Goal: Task Accomplishment & Management: Use online tool/utility

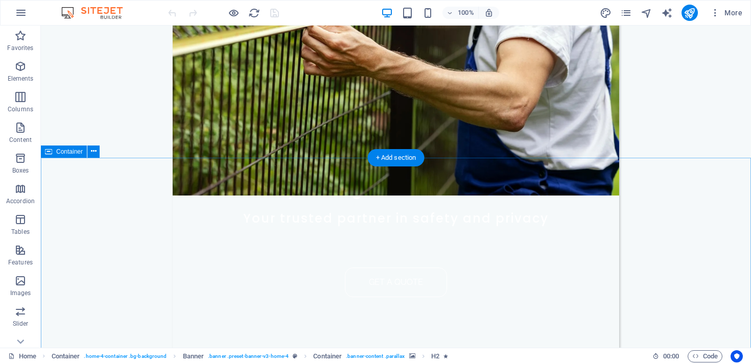
scroll to position [223, 0]
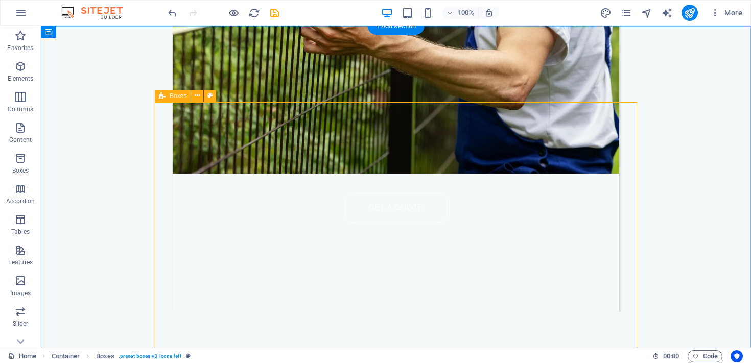
scroll to position [293, 0]
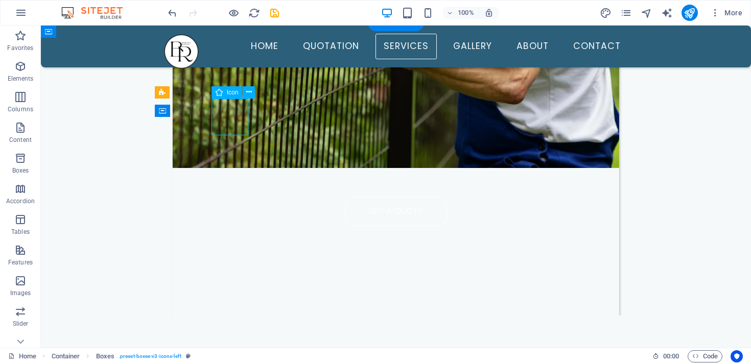
select select "xMidYMid"
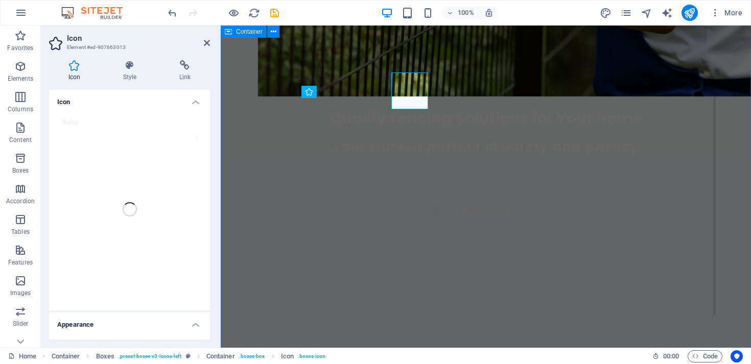
scroll to position [319, 0]
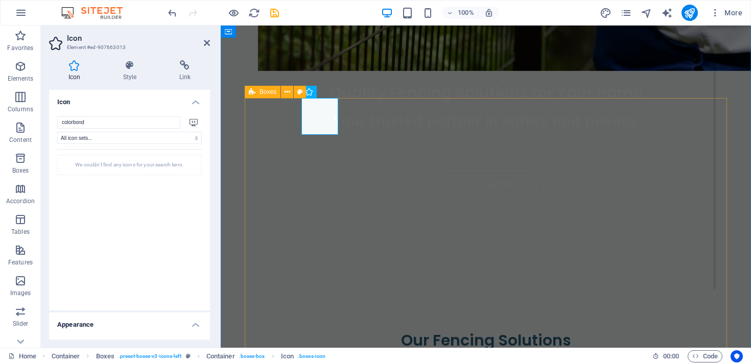
type input "colorbond"
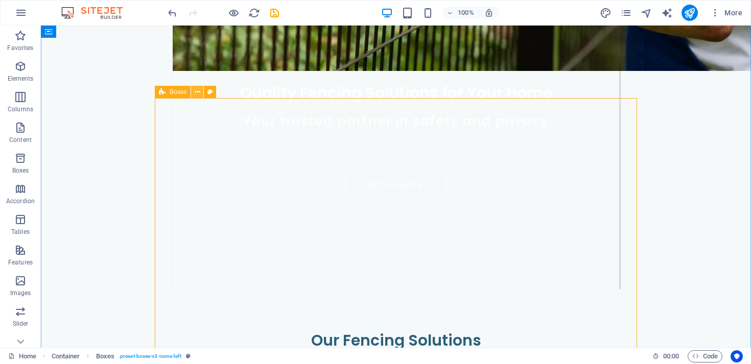
click at [0, 0] on icon at bounding box center [0, 0] width 0 height 0
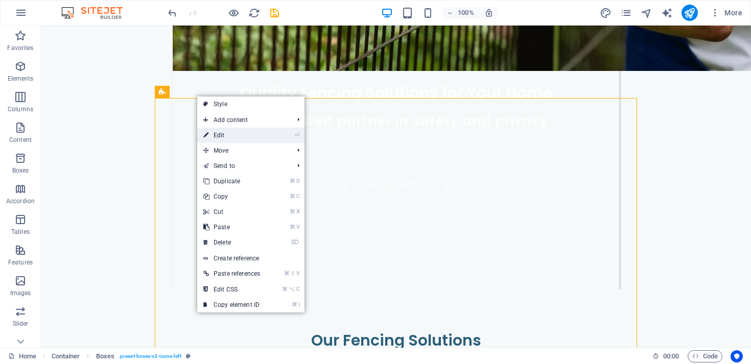
click at [232, 133] on link "⏎ Edit" at bounding box center [231, 135] width 69 height 15
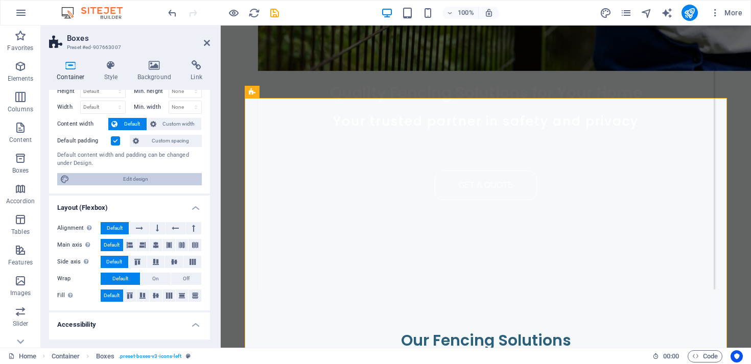
scroll to position [0, 0]
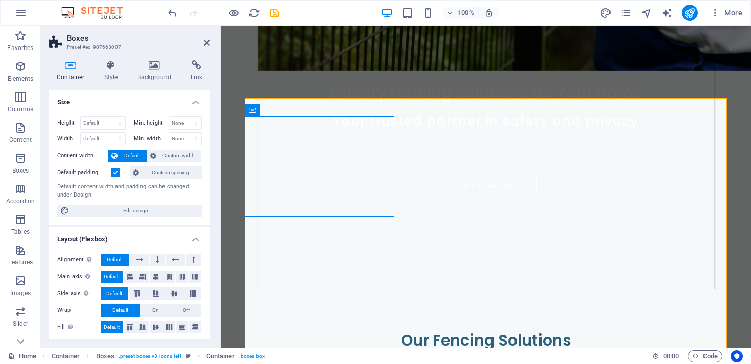
click at [66, 73] on h4 "Container" at bounding box center [73, 70] width 48 height 21
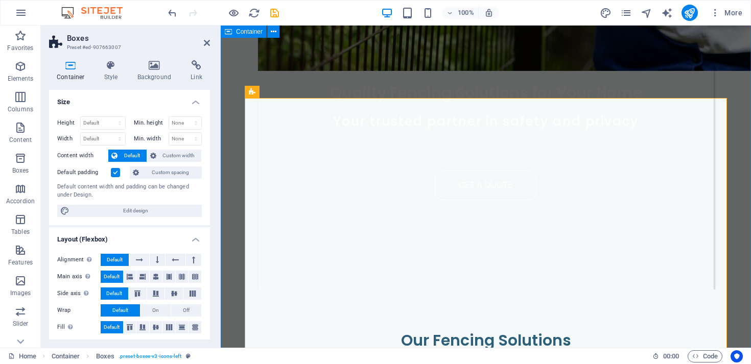
click at [260, 34] on span "Container" at bounding box center [249, 32] width 27 height 6
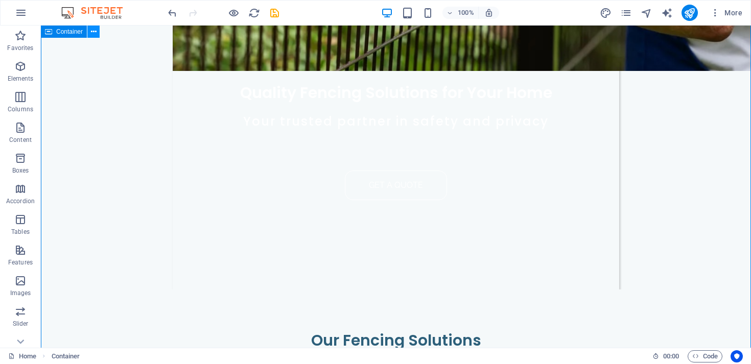
click at [92, 30] on icon at bounding box center [94, 32] width 6 height 11
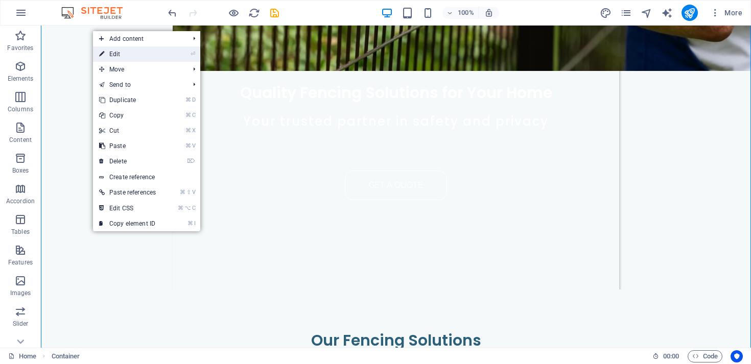
click at [125, 55] on link "⏎ Edit" at bounding box center [127, 53] width 69 height 15
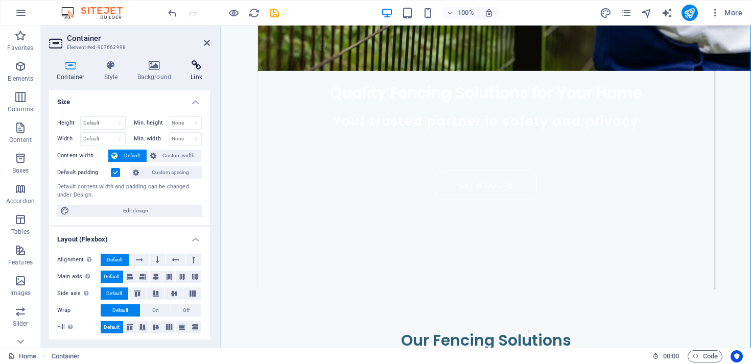
click at [199, 69] on icon at bounding box center [196, 65] width 27 height 10
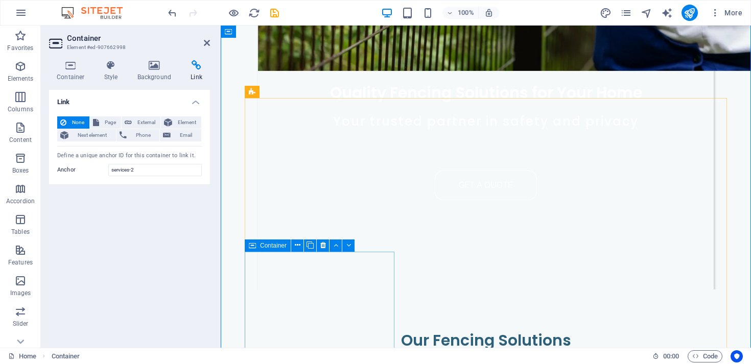
click at [337, 242] on icon at bounding box center [336, 245] width 5 height 11
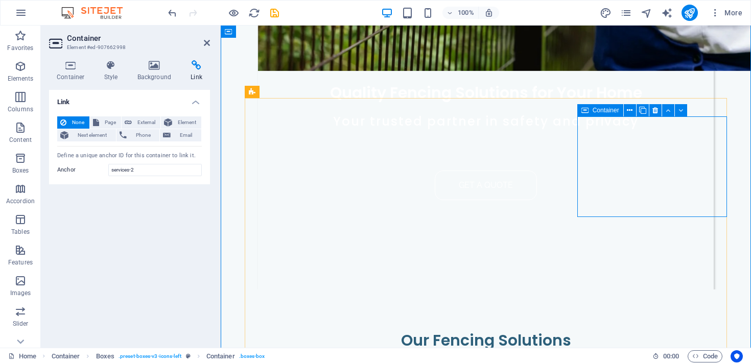
click at [591, 112] on div "Container" at bounding box center [600, 110] width 46 height 12
click at [668, 110] on icon at bounding box center [668, 110] width 5 height 11
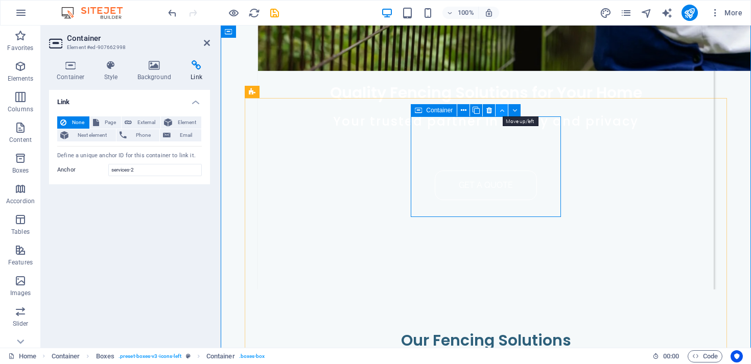
click at [502, 108] on icon at bounding box center [502, 110] width 5 height 11
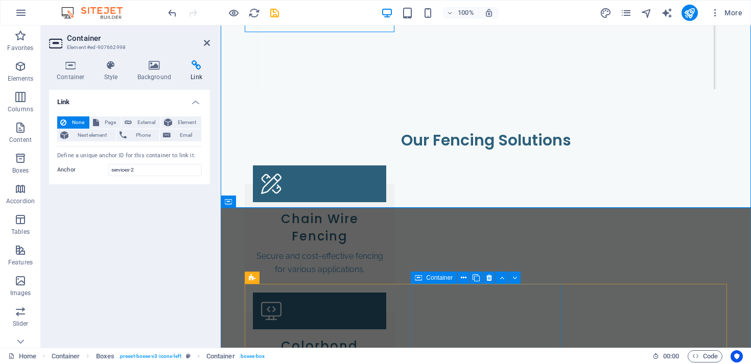
scroll to position [520, 0]
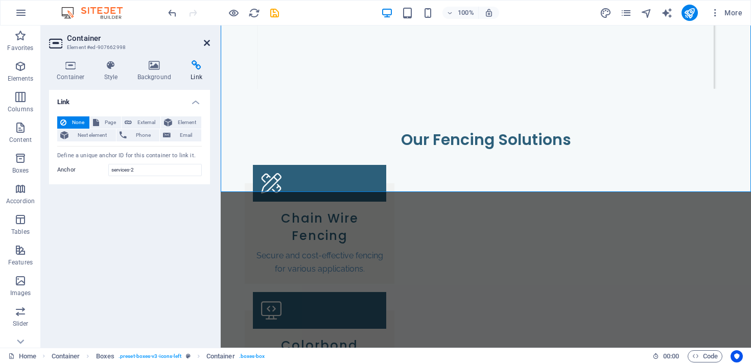
click at [209, 44] on icon at bounding box center [207, 43] width 6 height 8
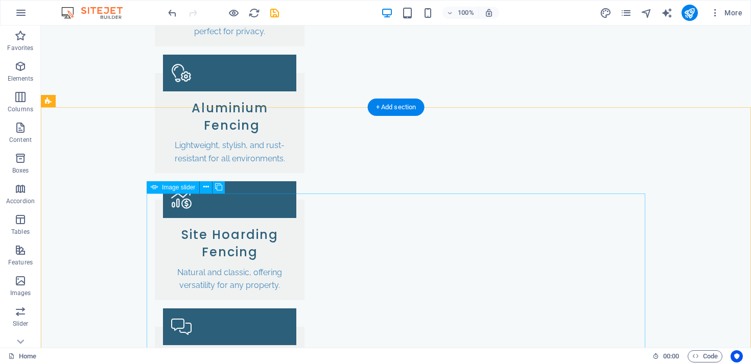
scroll to position [876, 0]
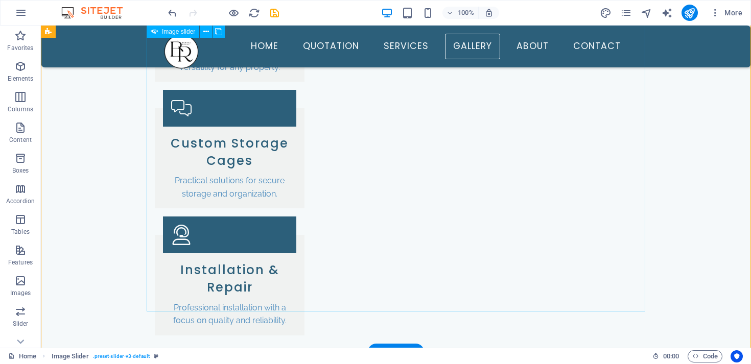
scroll to position [1098, 0]
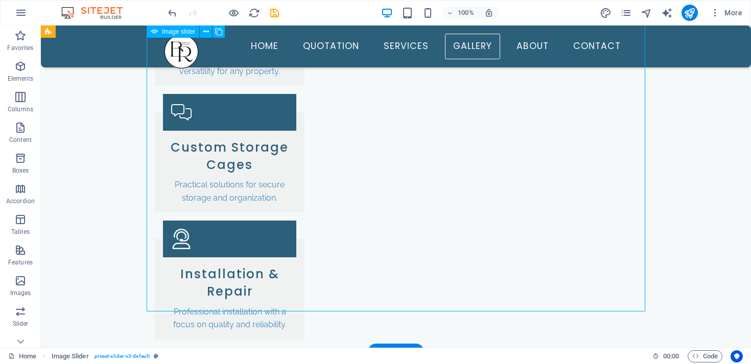
select select "ms"
select select "s"
select select "progressive"
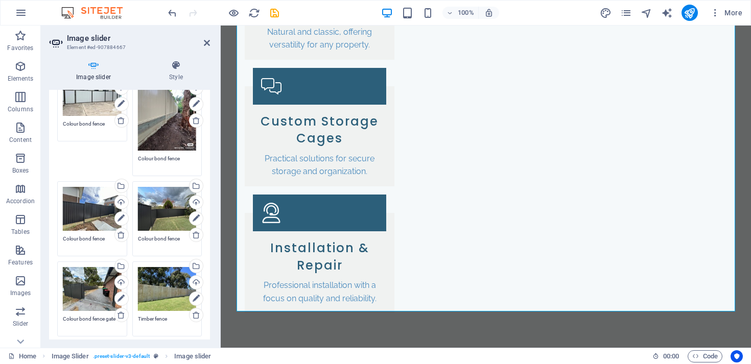
scroll to position [962, 0]
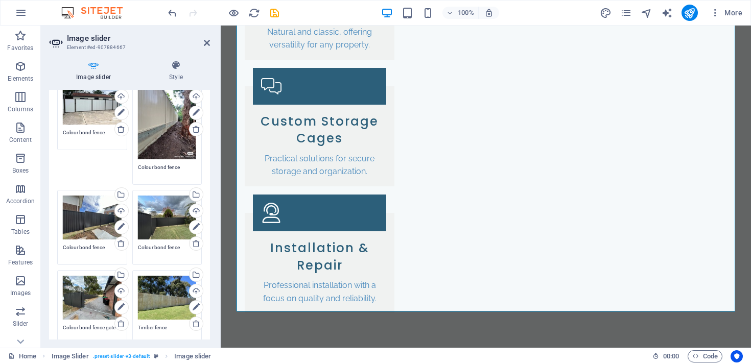
click at [149, 324] on textarea "Timber fence" at bounding box center [167, 331] width 59 height 15
click at [149, 324] on textarea "Timber fence" at bounding box center [167, 335] width 59 height 23
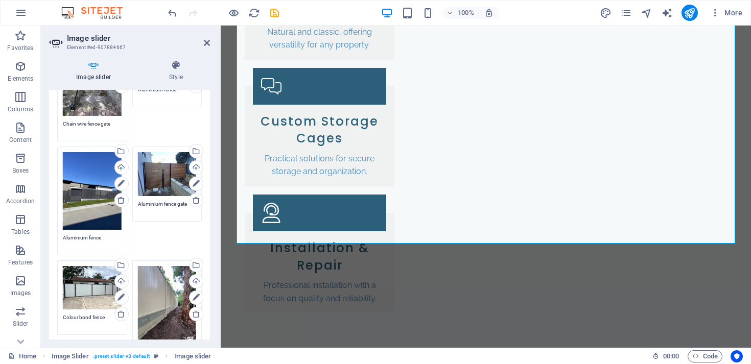
scroll to position [772, 0]
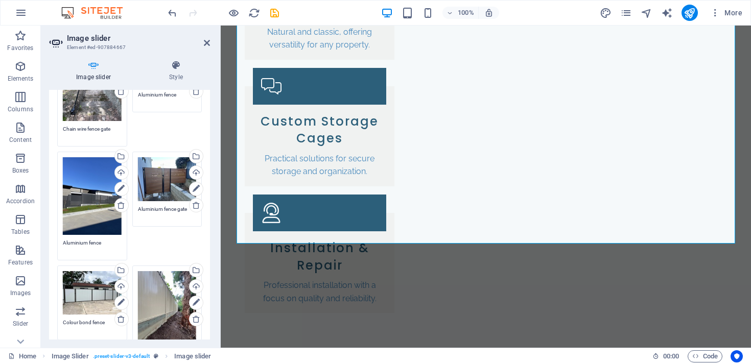
type textarea "Site hoarding fence"
click at [84, 239] on textarea "Aluminium fence" at bounding box center [92, 246] width 59 height 15
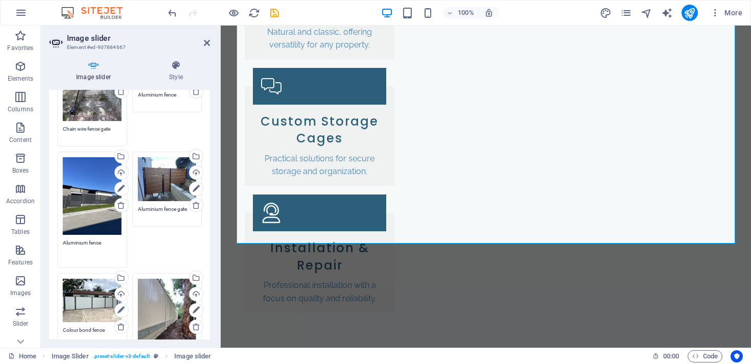
click at [84, 239] on textarea "Aluminium fence" at bounding box center [92, 250] width 59 height 23
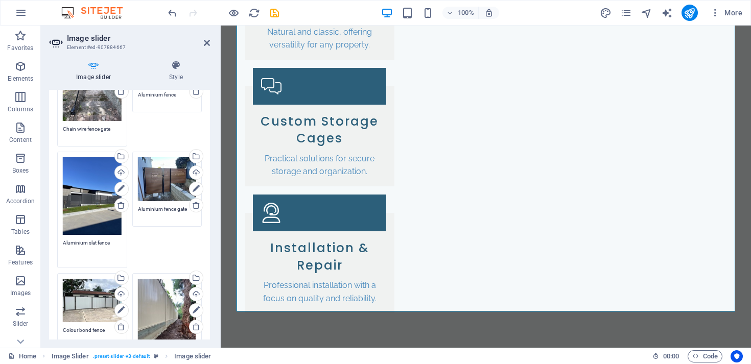
type textarea "Aluminium slat fence"
click at [214, 260] on div "Image slider Style Image slider Drag files here, click to choose files or selec…" at bounding box center [129, 200] width 177 height 296
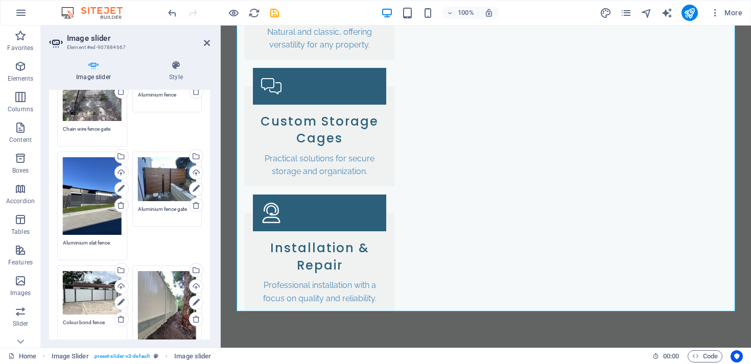
click at [155, 205] on textarea "Aluminium fence gate" at bounding box center [167, 212] width 59 height 15
type textarea "Aluminium slat fence gate"
click at [78, 239] on textarea "Aluminium slat fence" at bounding box center [92, 246] width 59 height 15
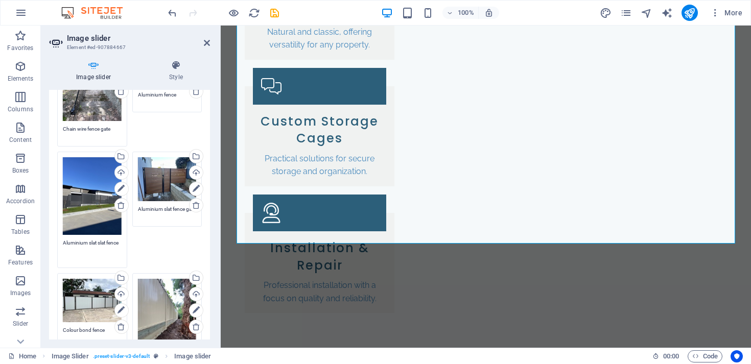
type textarea "Aluminium slat slat fence"
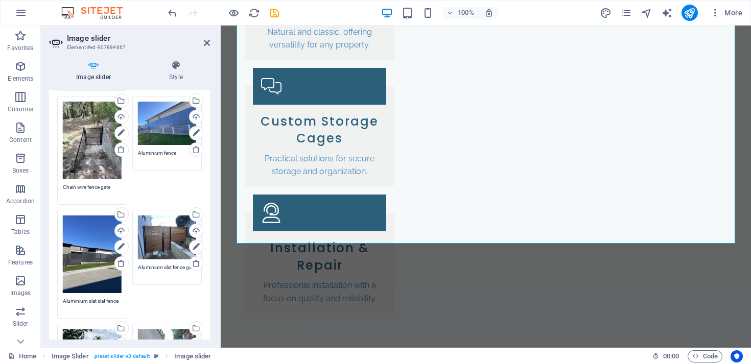
scroll to position [712, 0]
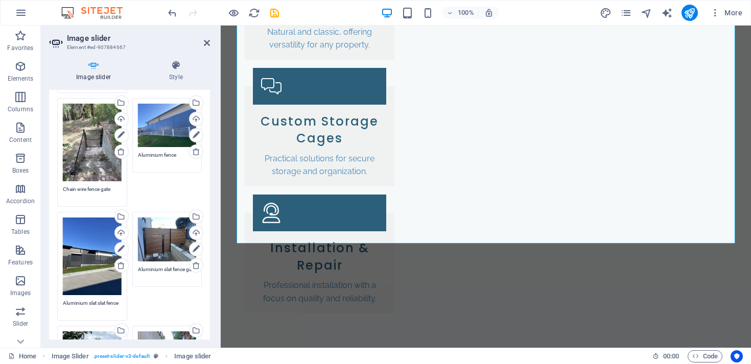
click at [159, 151] on textarea "Aluminium fence" at bounding box center [167, 158] width 59 height 15
type textarea "Aluminium slat fence"
click at [181, 190] on div "Drag files here, click to choose files or select files from Files or our free s…" at bounding box center [130, 22] width 150 height 1154
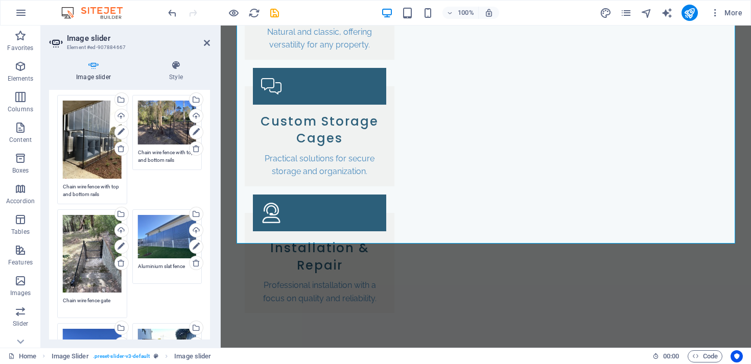
scroll to position [492, 0]
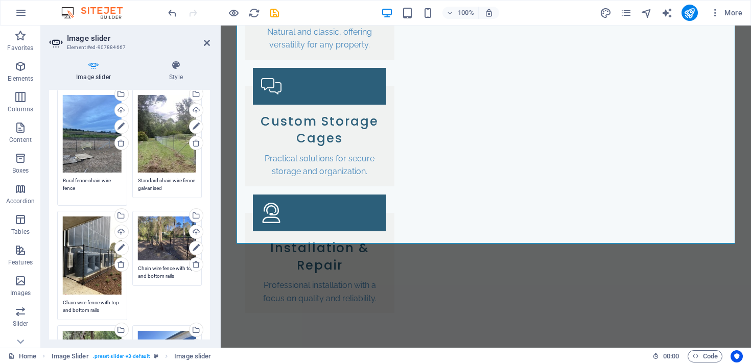
drag, startPoint x: 89, startPoint y: 174, endPoint x: 118, endPoint y: 174, distance: 28.1
click at [118, 177] on textarea "Rural fence chain wire fence" at bounding box center [92, 188] width 59 height 23
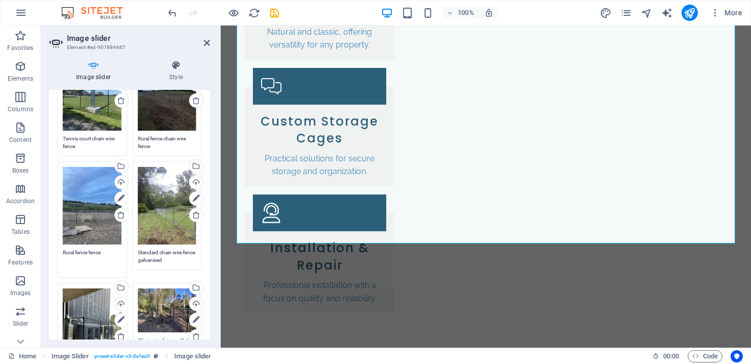
scroll to position [419, 0]
type textarea "Rural fence fence"
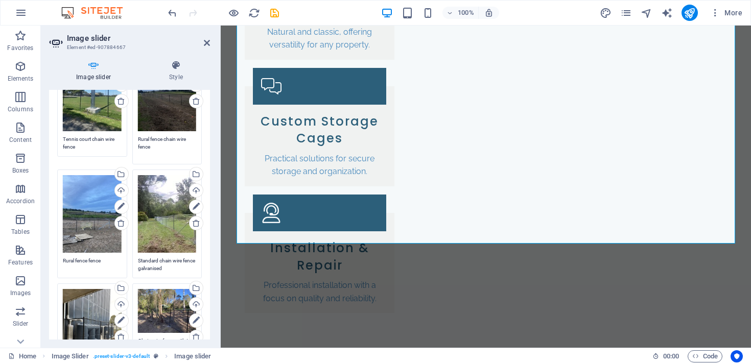
drag, startPoint x: 163, startPoint y: 134, endPoint x: 195, endPoint y: 133, distance: 32.2
click at [195, 133] on div "Drag files here, click to choose files or select files from Files or our free s…" at bounding box center [167, 106] width 75 height 122
type textarea "Rural fence fence"
click at [207, 46] on icon at bounding box center [207, 43] width 6 height 8
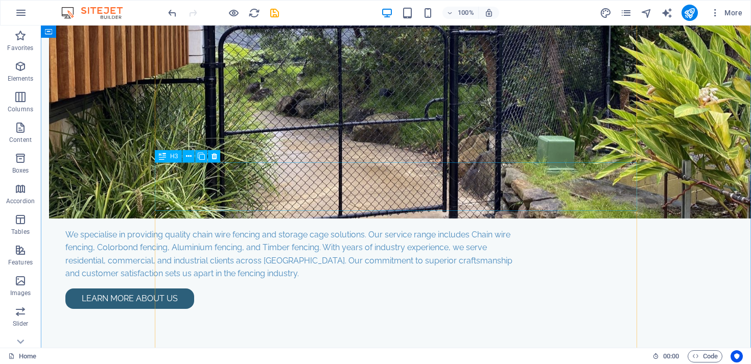
scroll to position [2631, 0]
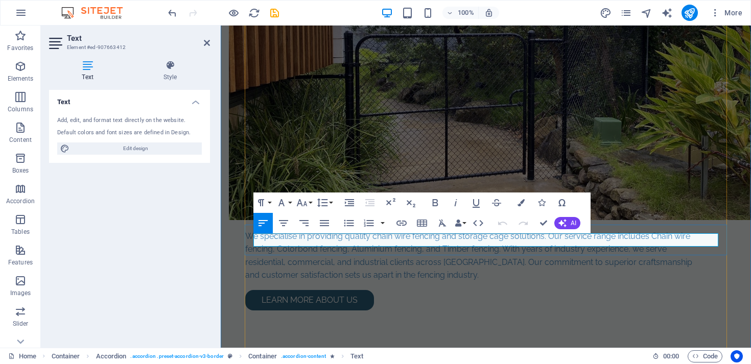
click at [521, 202] on icon "button" at bounding box center [521, 202] width 7 height 7
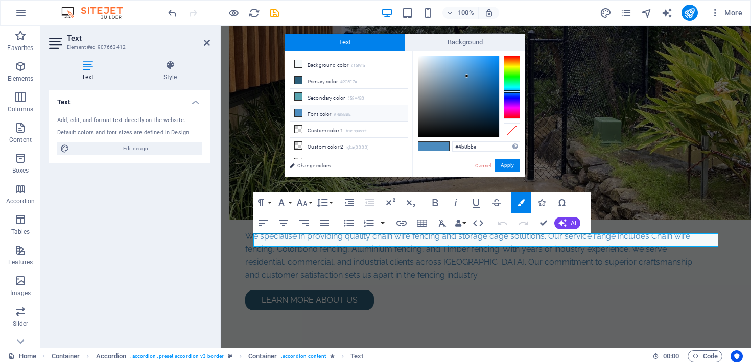
drag, startPoint x: 485, startPoint y: 148, endPoint x: 442, endPoint y: 148, distance: 42.9
click at [442, 148] on div "#4b8bbe Supported formats #0852ed rgb(8, 82, 237) rgba(8, 82, 237, 90%) hsv(221…" at bounding box center [468, 188] width 113 height 275
click at [507, 167] on button "Apply" at bounding box center [508, 165] width 26 height 12
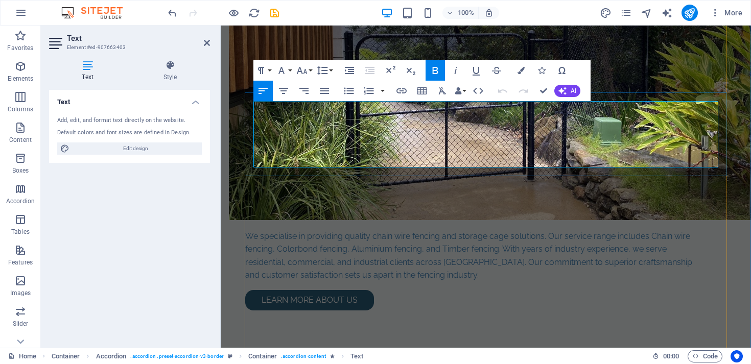
click at [523, 68] on icon "button" at bounding box center [521, 70] width 7 height 7
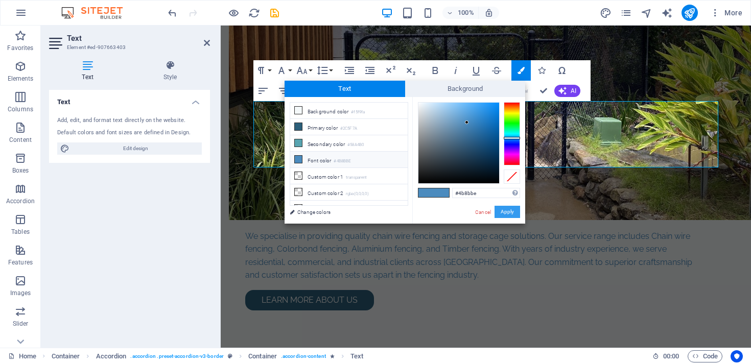
click at [508, 211] on button "Apply" at bounding box center [508, 212] width 26 height 12
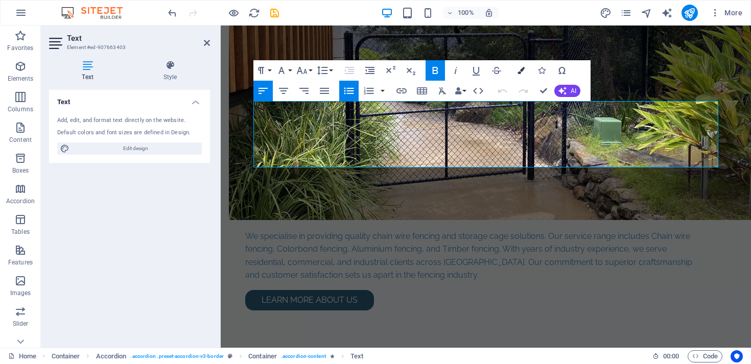
click at [519, 73] on icon "button" at bounding box center [521, 70] width 7 height 7
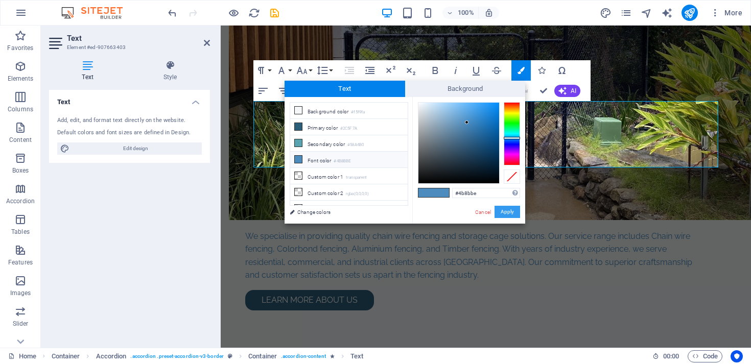
click at [508, 215] on button "Apply" at bounding box center [508, 212] width 26 height 12
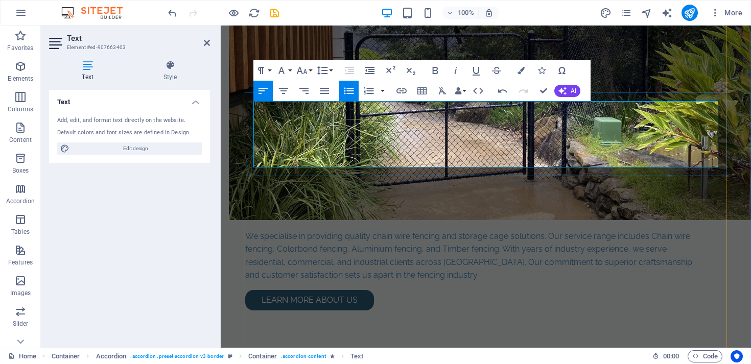
click at [442, 71] on button "Bold" at bounding box center [435, 70] width 19 height 20
drag, startPoint x: 426, startPoint y: 107, endPoint x: 236, endPoint y: 110, distance: 190.1
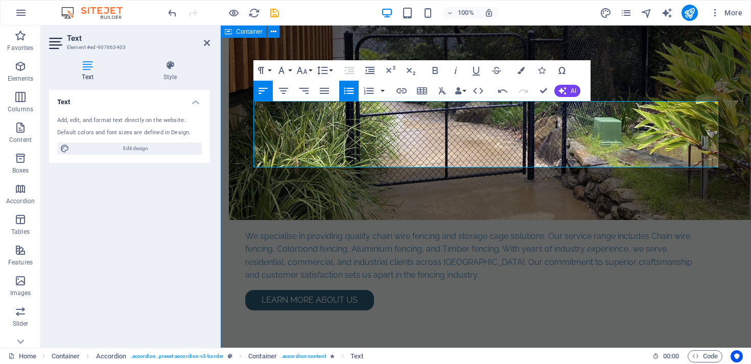
click at [435, 72] on icon "button" at bounding box center [435, 70] width 12 height 12
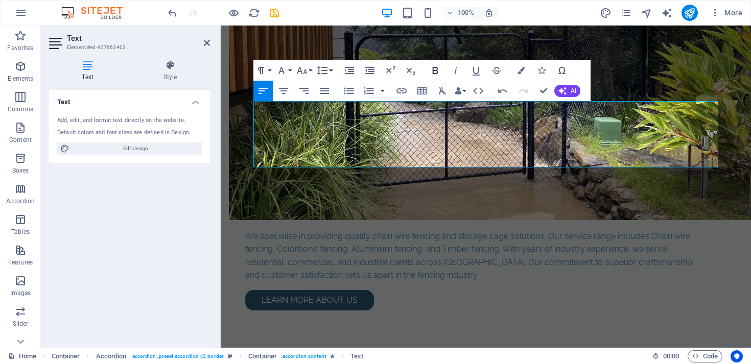
click at [435, 71] on icon "button" at bounding box center [436, 70] width 6 height 7
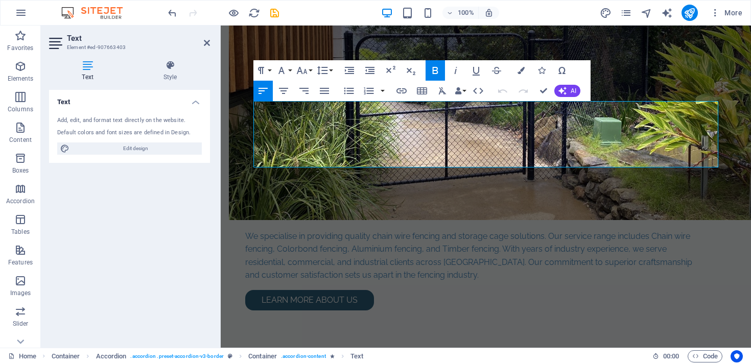
click at [434, 72] on icon "button" at bounding box center [435, 70] width 12 height 12
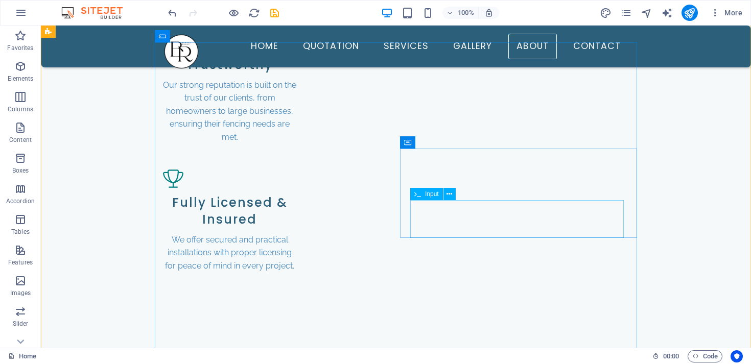
scroll to position [1669, 0]
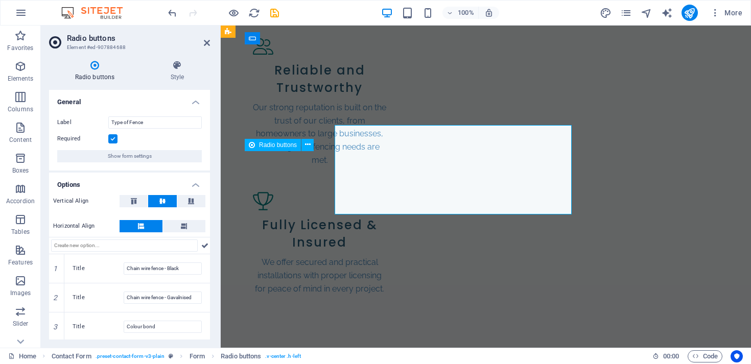
scroll to position [1694, 0]
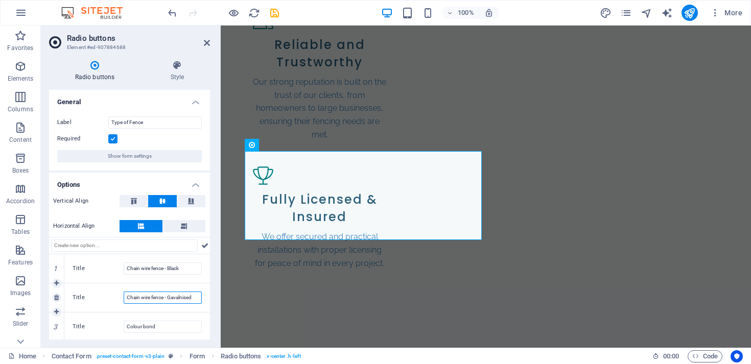
click at [182, 298] on input "Chain wire fence - Gavalnised" at bounding box center [163, 298] width 78 height 12
click at [202, 306] on div "Title Chain wire fence - Galvanised" at bounding box center [137, 298] width 146 height 29
click at [183, 299] on input "Chain wire fence - Galvanised" at bounding box center [163, 298] width 78 height 12
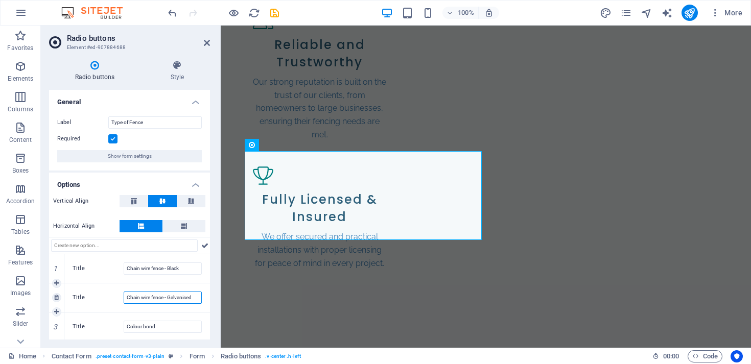
paste input "g"
click at [172, 299] on input "Chain wire fence - galvanised" at bounding box center [163, 298] width 78 height 12
type input "Chain wire fence - Galvanised"
click at [202, 313] on div "Title Colour bond" at bounding box center [137, 327] width 146 height 29
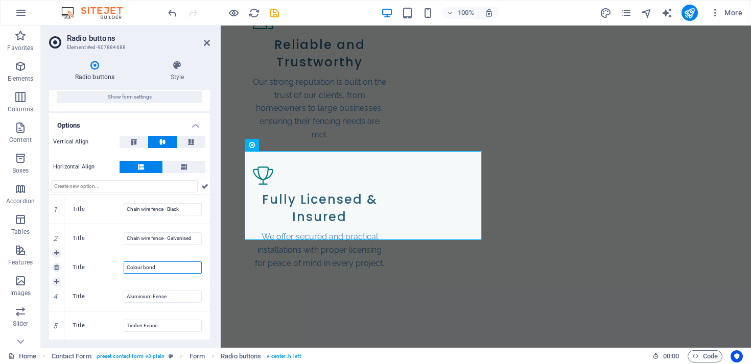
click at [150, 268] on input "Colour bond" at bounding box center [163, 268] width 78 height 12
type input "Colorbond Fence"
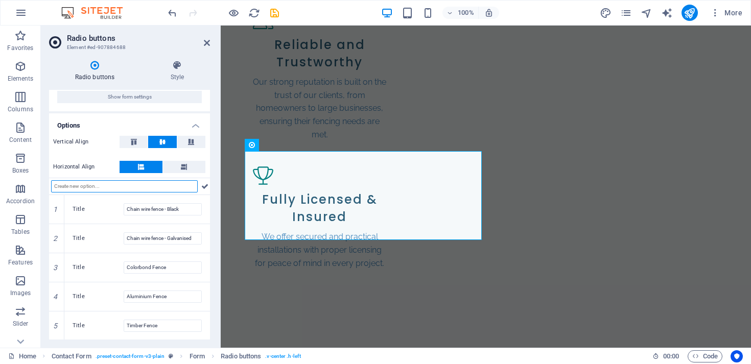
click at [104, 181] on input "text" at bounding box center [124, 186] width 147 height 12
type input "Rural fence"
click at [204, 186] on icon at bounding box center [204, 186] width 7 height 12
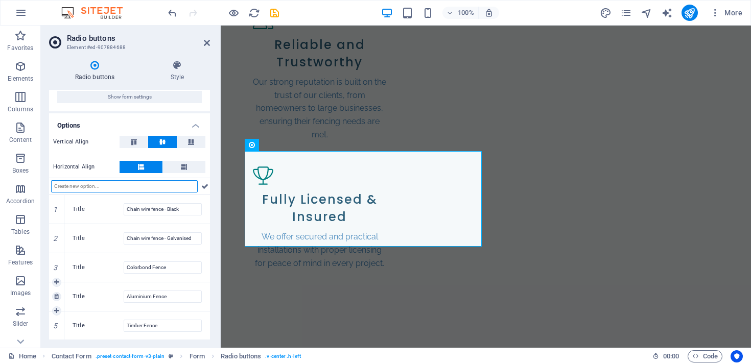
scroll to position [88, 0]
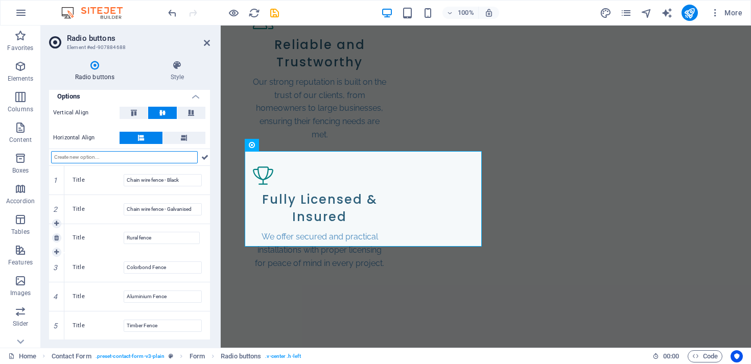
drag, startPoint x: 58, startPoint y: 312, endPoint x: 66, endPoint y: 224, distance: 88.2
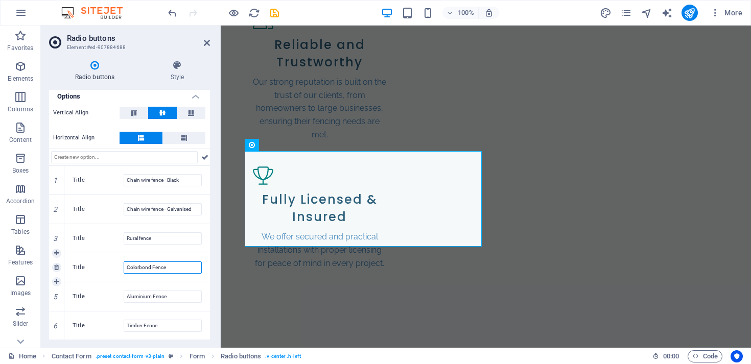
click at [154, 270] on input "Colorbond Fence" at bounding box center [163, 268] width 78 height 12
type input "Colorbond fence"
click at [156, 295] on input "Aluminium Fence" at bounding box center [163, 297] width 78 height 12
type input "Aluminium fence"
click at [147, 325] on input "Timber Fence" at bounding box center [163, 326] width 78 height 12
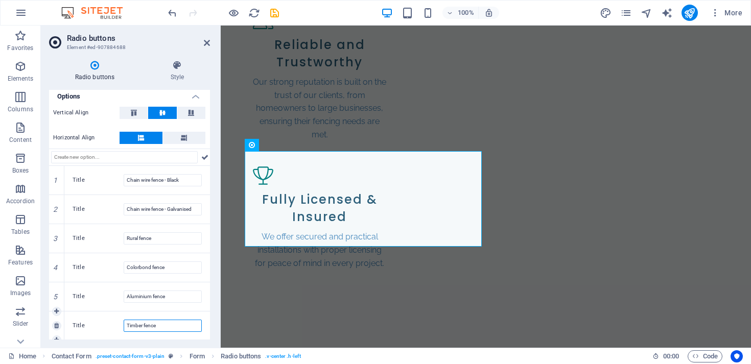
click at [135, 324] on input "Timber fence" at bounding box center [163, 326] width 78 height 12
type input "Site hoarding fence"
click at [174, 336] on div "Title Site hoarding fence" at bounding box center [137, 326] width 146 height 29
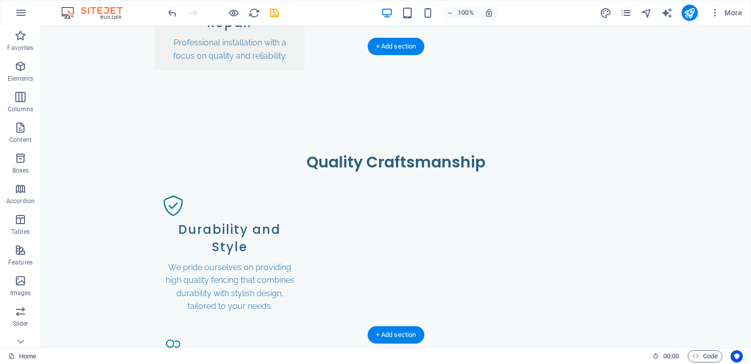
scroll to position [1369, 0]
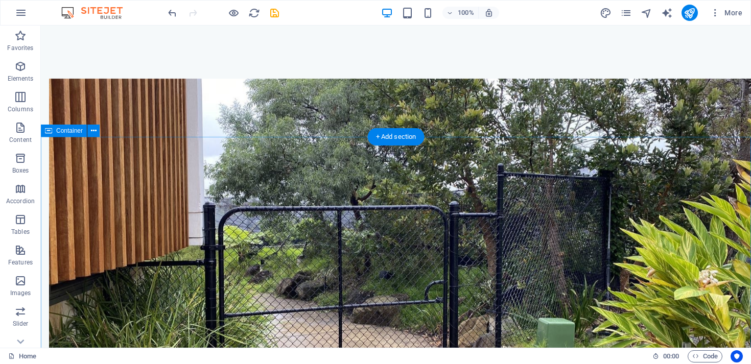
scroll to position [2461, 0]
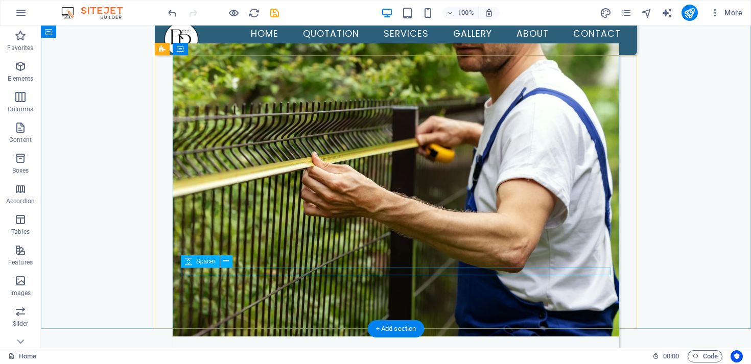
scroll to position [0, 0]
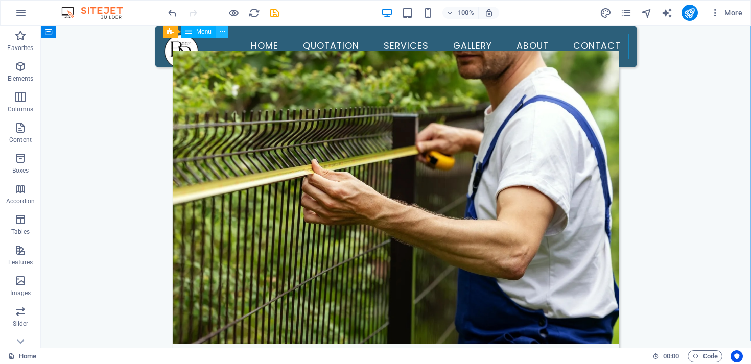
click at [221, 32] on icon at bounding box center [223, 32] width 6 height 11
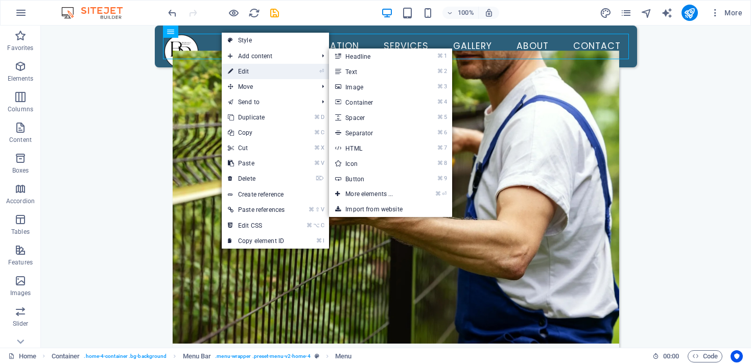
click at [247, 73] on link "⏎ Edit" at bounding box center [256, 71] width 69 height 15
select select
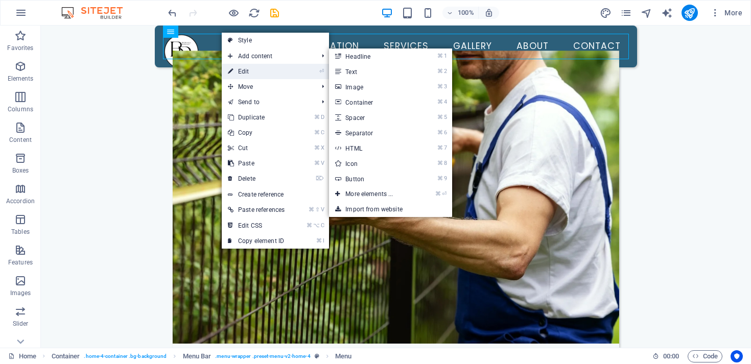
select select
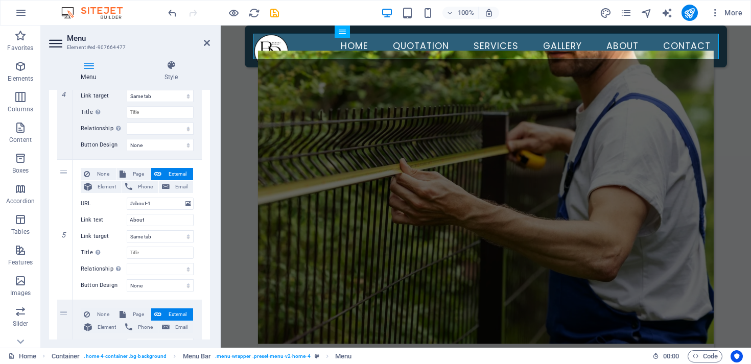
scroll to position [718, 0]
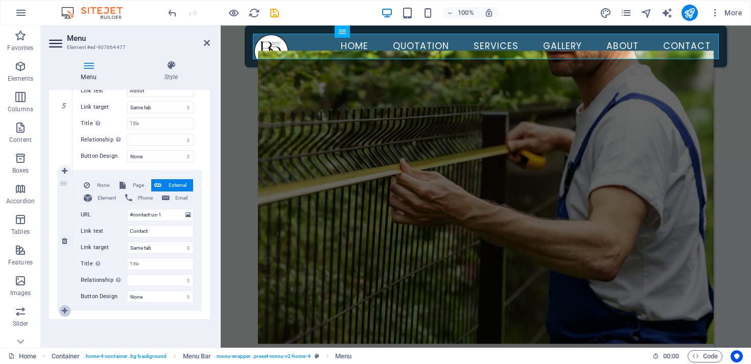
click at [63, 311] on icon at bounding box center [65, 311] width 6 height 7
select select
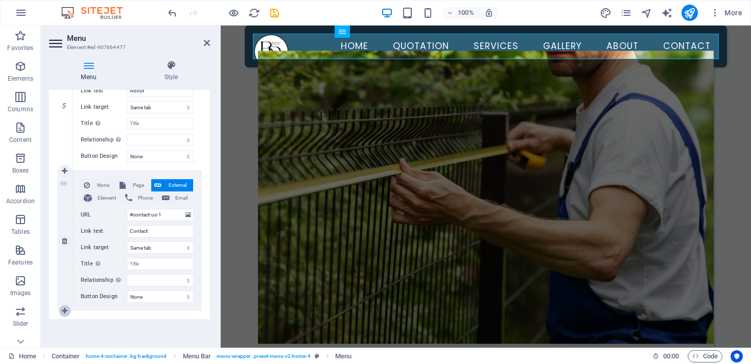
select select
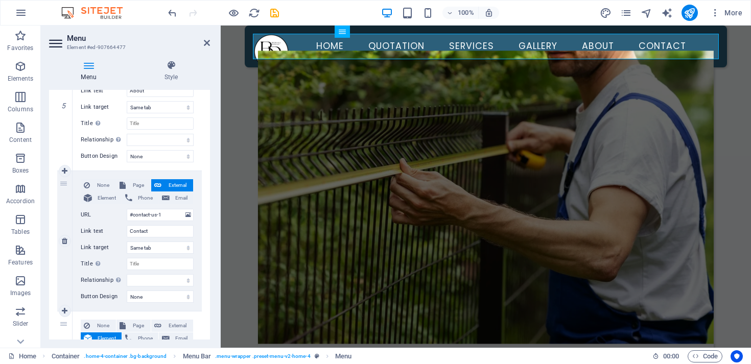
scroll to position [837, 0]
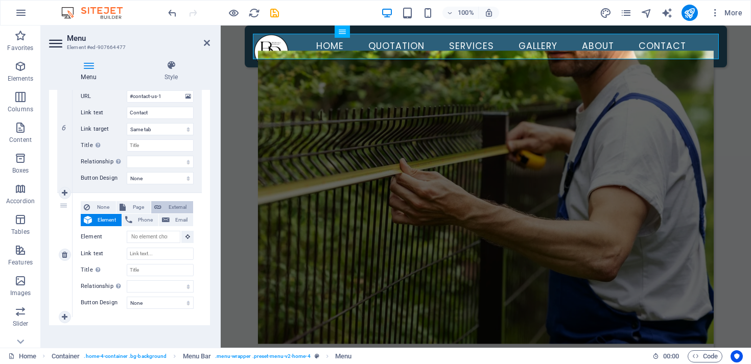
click at [178, 206] on span "External" at bounding box center [178, 207] width 26 height 12
select select
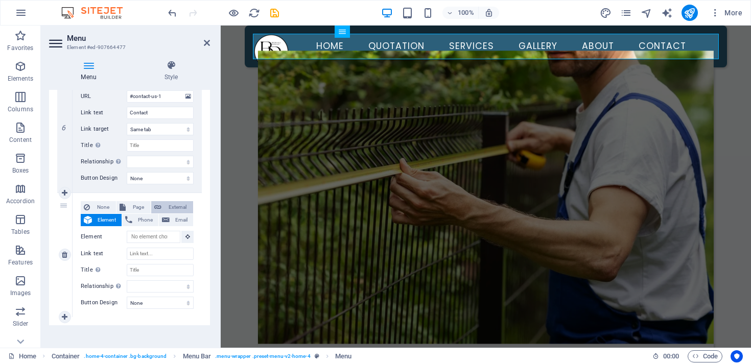
select select
select select "blank"
select select
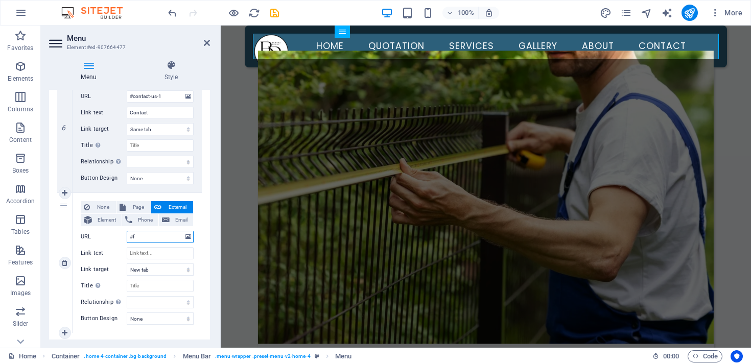
type input "#fq"
select select
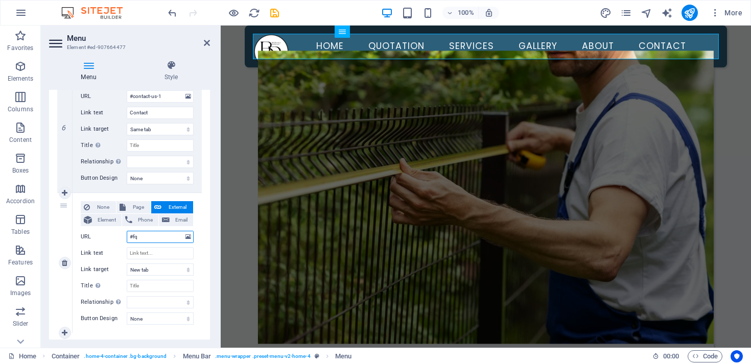
select select
type input "#faq"
select select
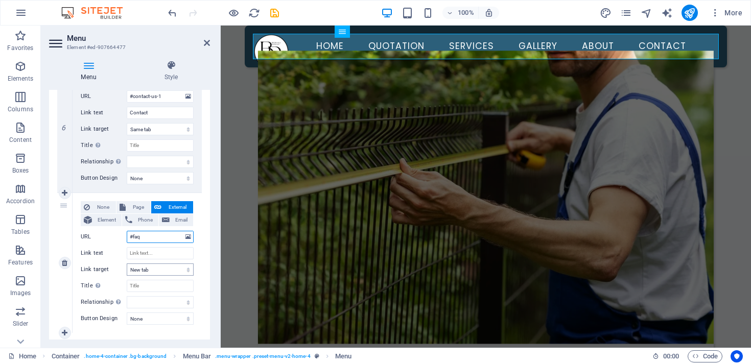
select select
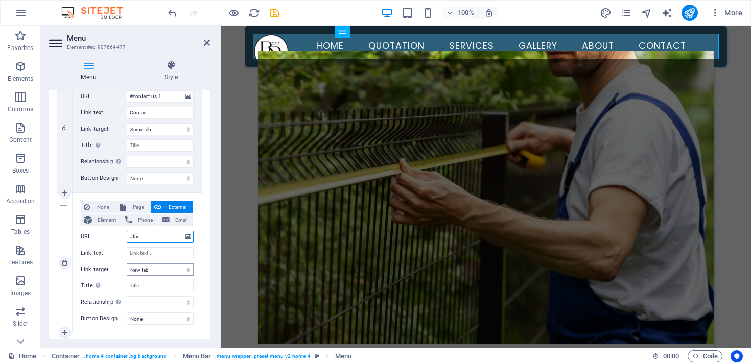
select select
type input "#faq"
click at [153, 254] on input "Link text" at bounding box center [160, 253] width 67 height 12
type input "FAQ"
select select
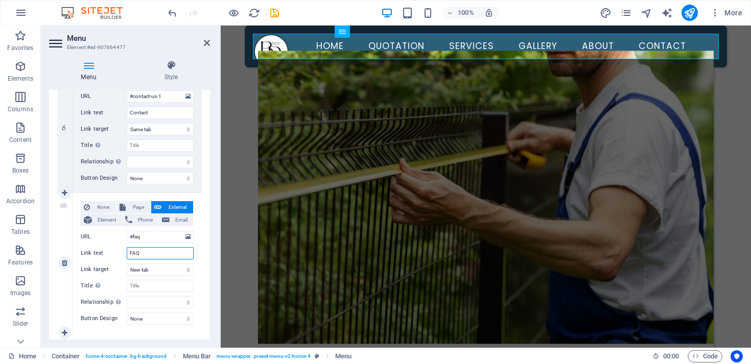
select select
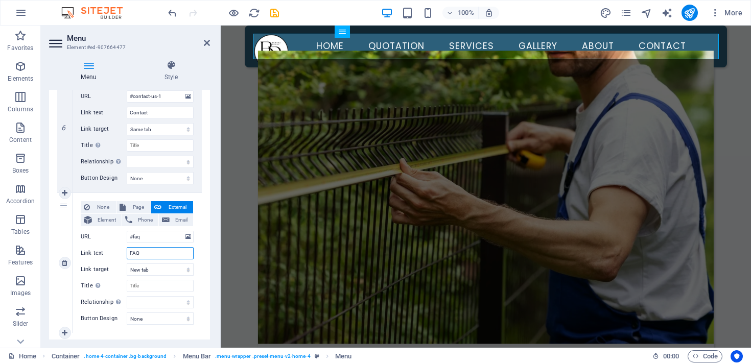
select select
type input "FAQ"
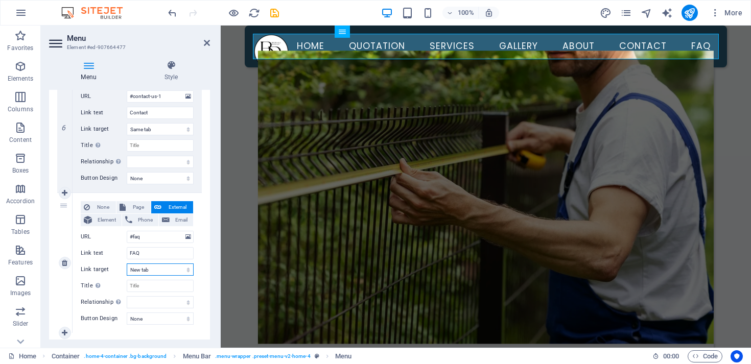
click at [155, 270] on select "New tab Same tab Overlay" at bounding box center [160, 270] width 67 height 12
select select
click at [127, 264] on select "New tab Same tab Overlay" at bounding box center [160, 270] width 67 height 12
select select
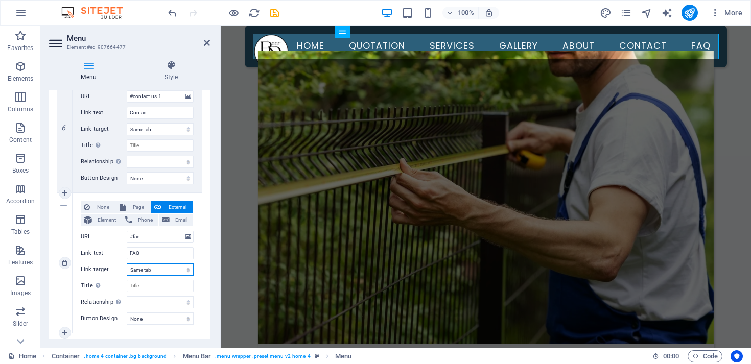
select select
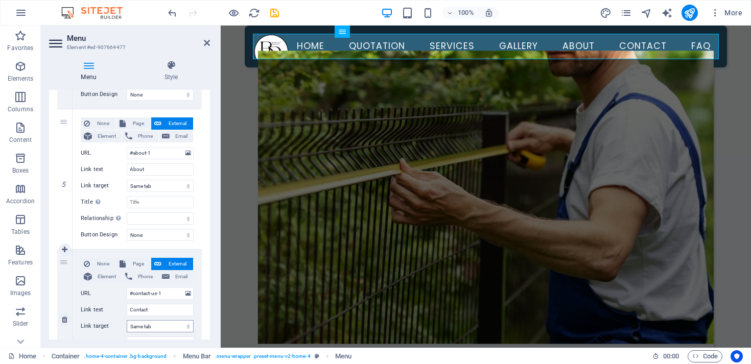
scroll to position [639, 0]
click at [208, 42] on icon at bounding box center [207, 43] width 6 height 8
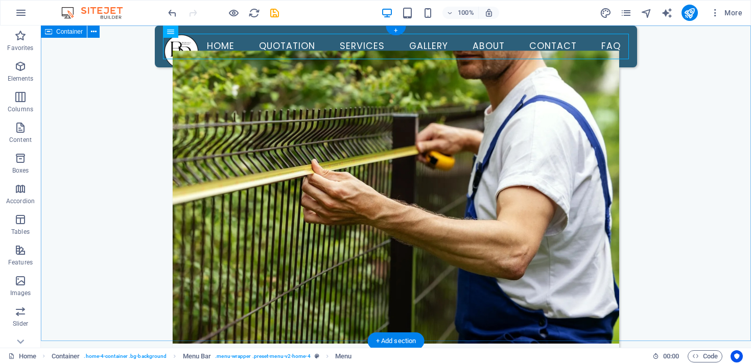
click at [150, 141] on div "Menu Home Quotation Services Gallery About Contact FAQ Quality Fencing Solution…" at bounding box center [396, 317] width 710 height 583
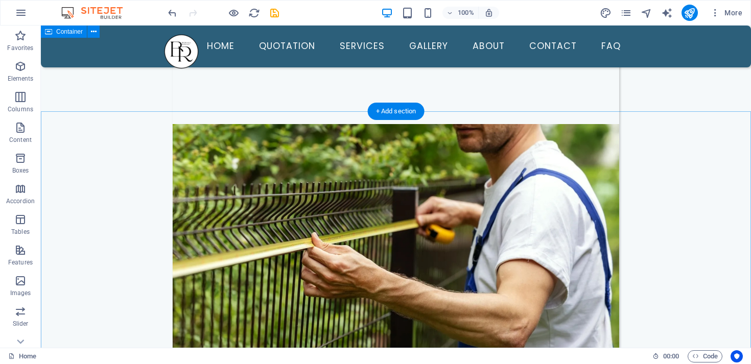
scroll to position [0, 0]
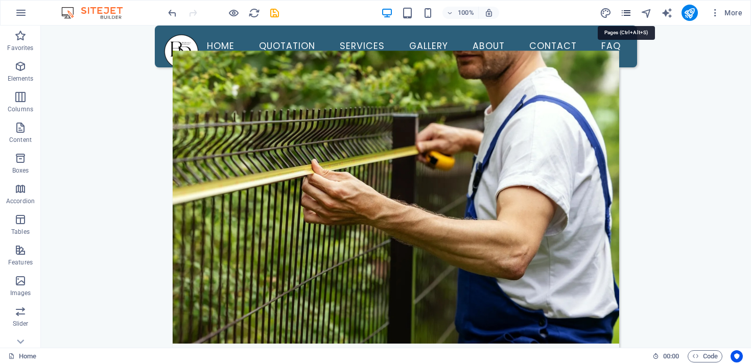
click at [627, 15] on icon "pages" at bounding box center [626, 13] width 12 height 12
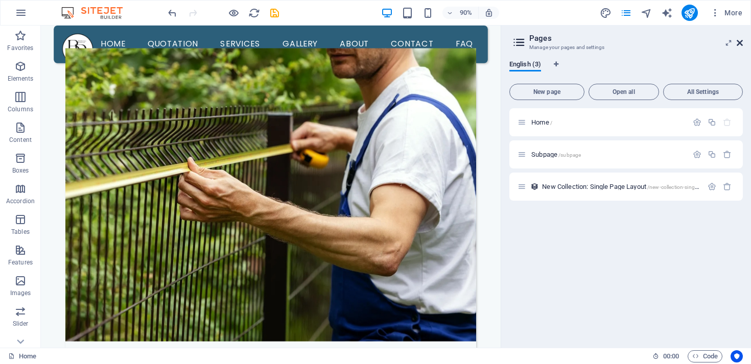
click at [739, 41] on icon at bounding box center [740, 43] width 6 height 8
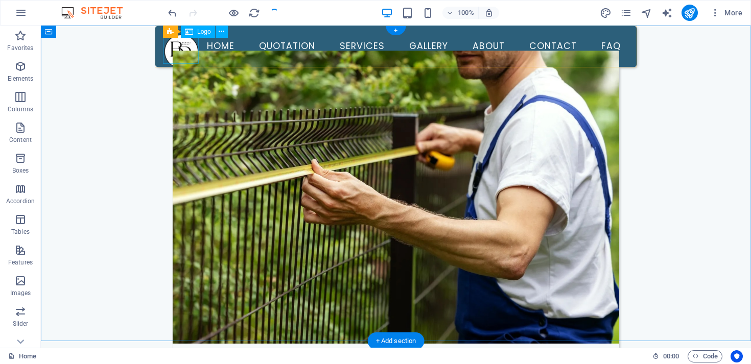
click at [190, 51] on div at bounding box center [181, 51] width 36 height 35
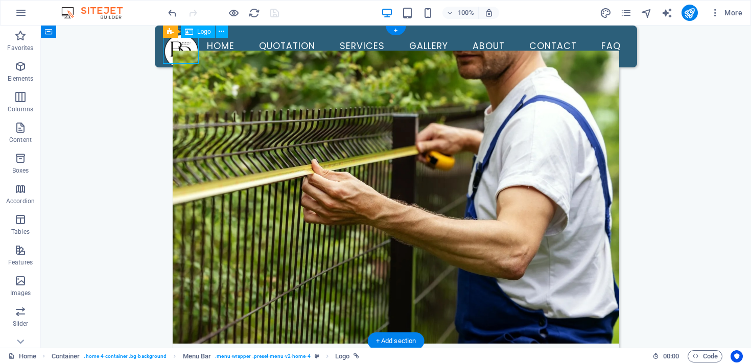
click at [190, 51] on div at bounding box center [181, 51] width 36 height 35
select select "px"
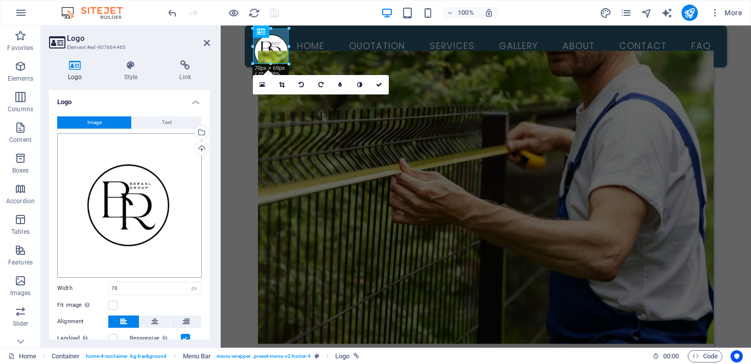
scroll to position [68, 0]
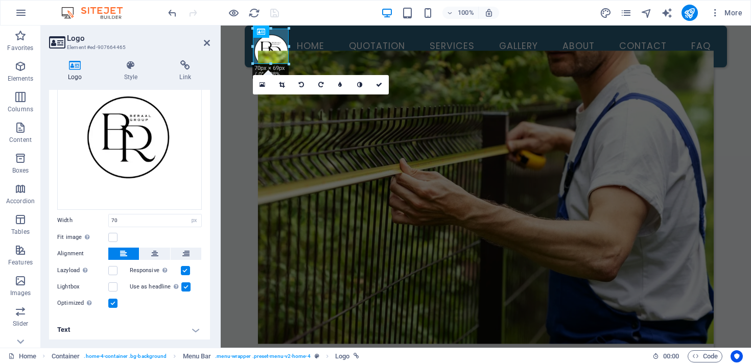
click at [142, 322] on h4 "Text" at bounding box center [129, 330] width 161 height 25
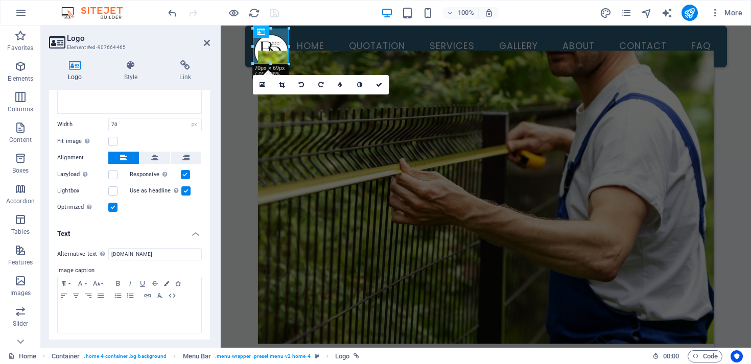
scroll to position [0, 0]
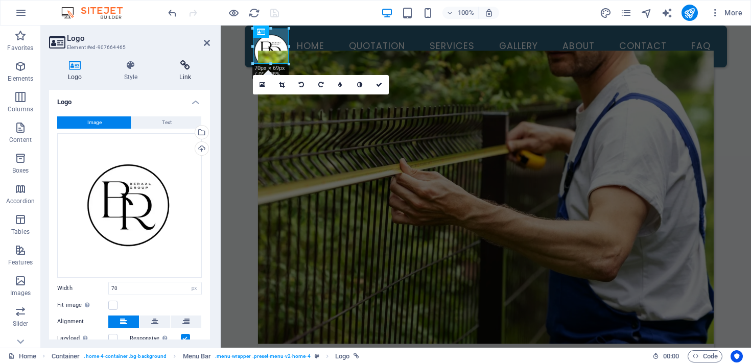
click at [187, 68] on icon at bounding box center [185, 65] width 50 height 10
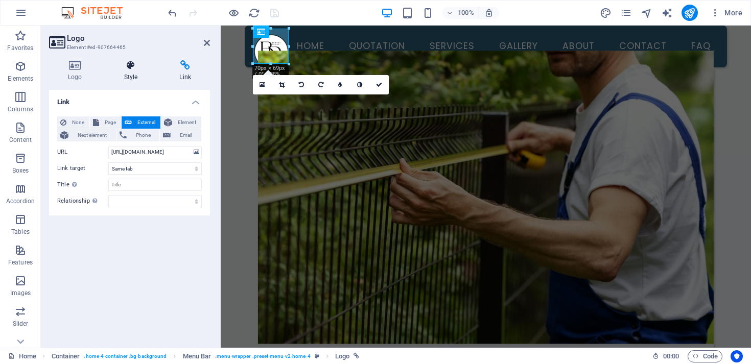
click at [132, 68] on icon at bounding box center [131, 65] width 52 height 10
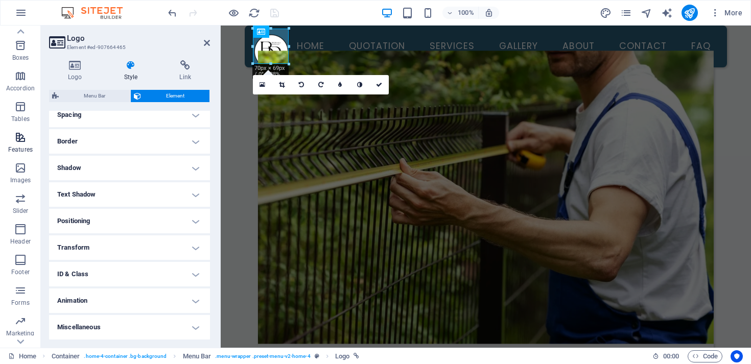
scroll to position [137, 0]
click at [22, 298] on icon "button" at bounding box center [20, 297] width 12 height 12
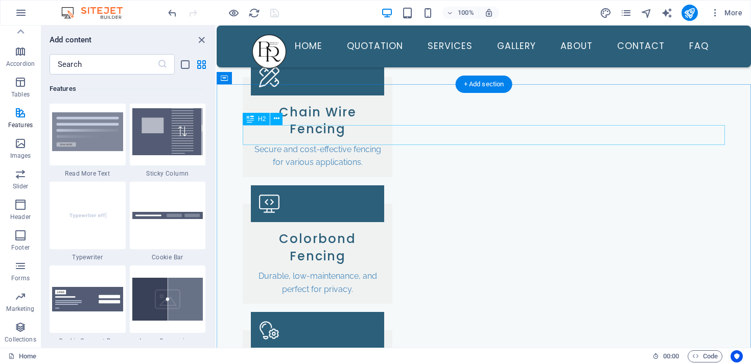
scroll to position [0, 0]
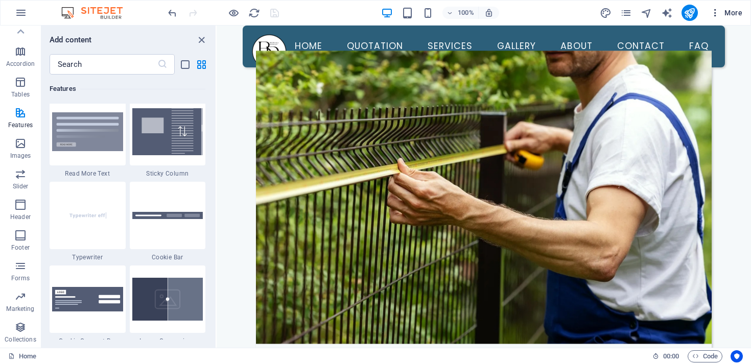
click at [730, 10] on span "More" at bounding box center [726, 13] width 32 height 10
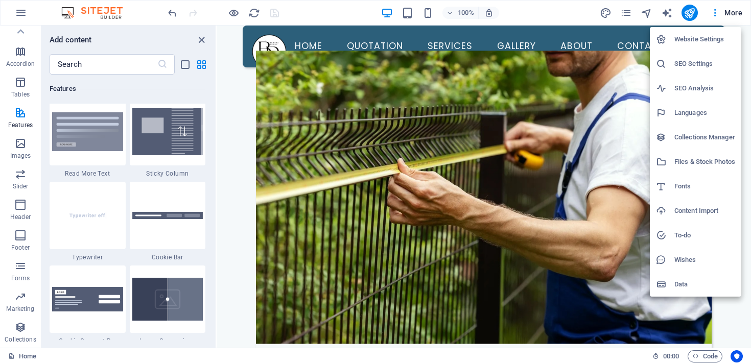
click at [704, 65] on h6 "SEO Settings" at bounding box center [704, 64] width 61 height 12
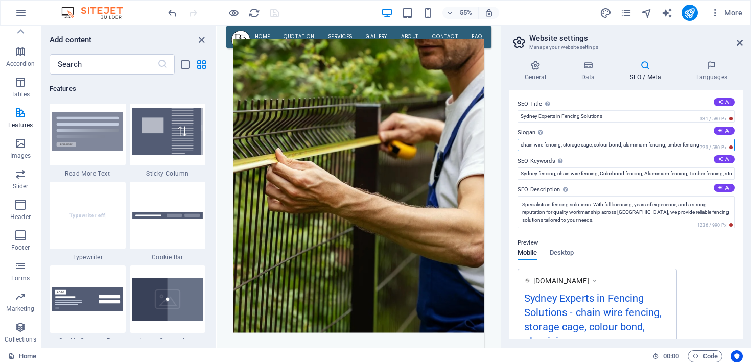
click at [612, 144] on input "chain wire fencing, storage cage, colour bond, aluminium fencing, timber fencing" at bounding box center [626, 145] width 217 height 12
click at [671, 146] on input "chain wire fencing, storage cage, colorbond, aluminium fencing, timber fencing" at bounding box center [626, 145] width 217 height 12
click at [565, 146] on input "chain wire fencing, storage cage, colorbond, aluminium fencing, site hoarding f…" at bounding box center [626, 145] width 217 height 12
type input "chain wire fencing, rural fencing, storage cage, colorbond, aluminium fencing, …"
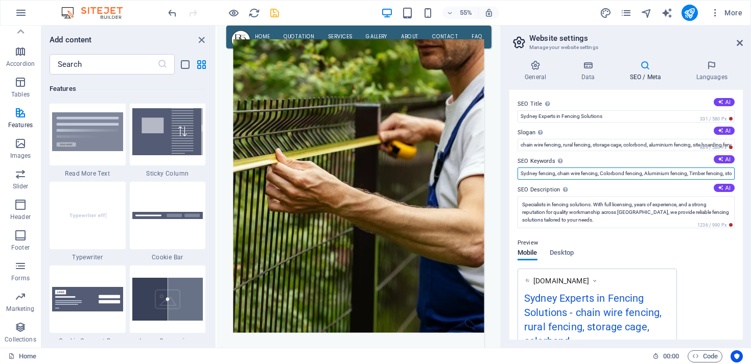
click at [637, 172] on input "Sydney fencing, chain wire fencing, Colorbond fencing, Aluminium fencing, Timbe…" at bounding box center [626, 174] width 217 height 12
click at [604, 175] on input "Sydney fencing, chain wire fencing, Colorbond fencing, Aluminium fencing, Timbe…" at bounding box center [626, 174] width 217 height 12
click at [602, 175] on input "Sydney fencing, chain wire fencing, colorbond fencing, Aluminium fencing, Timbe…" at bounding box center [626, 174] width 217 height 12
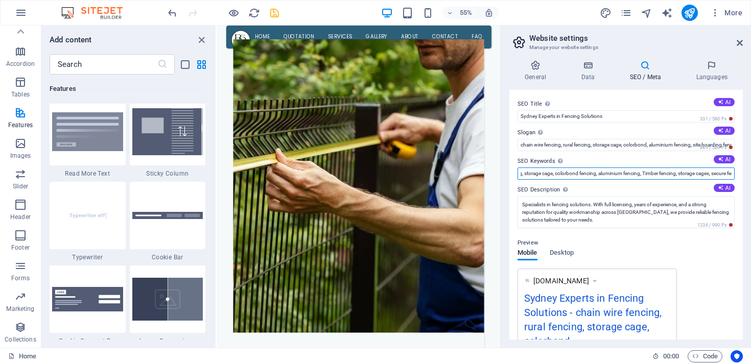
click at [653, 173] on input "Sydney fencing, chain wire fencing, rural fencing, storage cage, colorbond fenc…" at bounding box center [626, 174] width 217 height 12
drag, startPoint x: 696, startPoint y: 175, endPoint x: 603, endPoint y: 175, distance: 93.0
click at [603, 175] on input "Sydney fencing, chain wire fencing, rural fencing, storage cage, colorbond fenc…" at bounding box center [626, 174] width 217 height 12
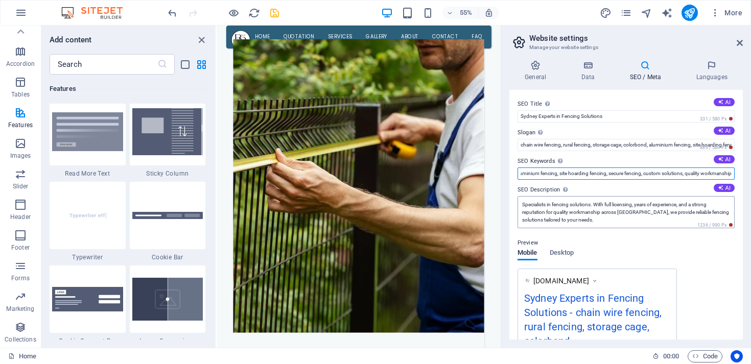
scroll to position [0, 195]
click at [616, 174] on input "Sydney fencing, chain wire fencing, rural fencing, storage cage, colorbond fenc…" at bounding box center [626, 174] width 217 height 12
click at [694, 173] on input "Sydney fencing, chain wire fencing, rural fencing, storage cage, colorbond fenc…" at bounding box center [626, 174] width 217 height 12
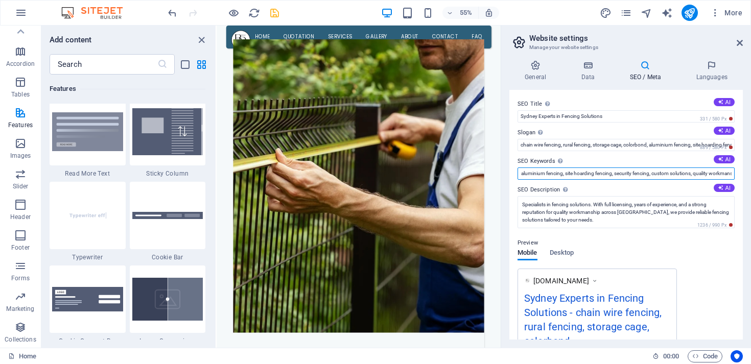
scroll to position [0, 198]
type input "Sydney fencing, chain wire fencing, rural fencing, storage cage, colorbond fenc…"
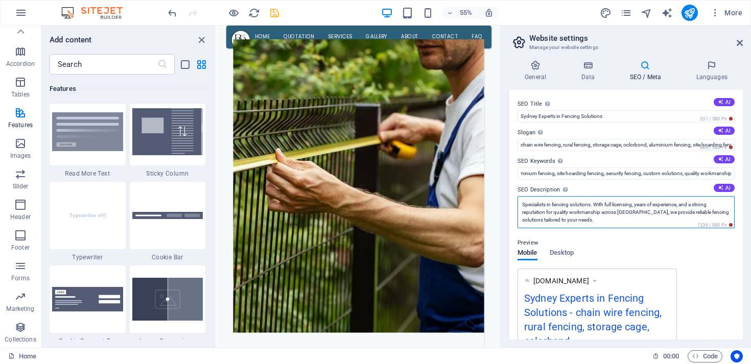
click at [684, 205] on textarea "Specialists in fencing solutions. With full licensing, years of experience, and…" at bounding box center [626, 212] width 217 height 32
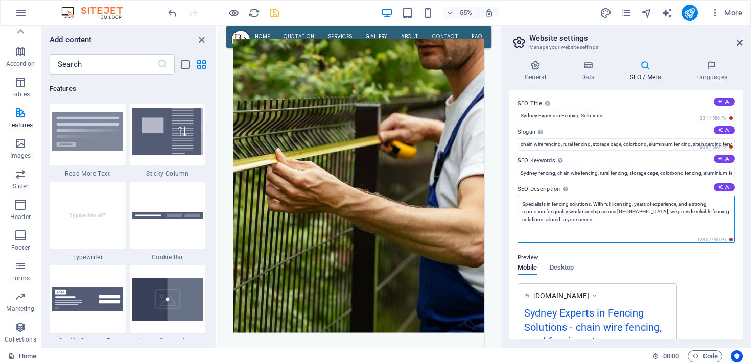
scroll to position [0, 0]
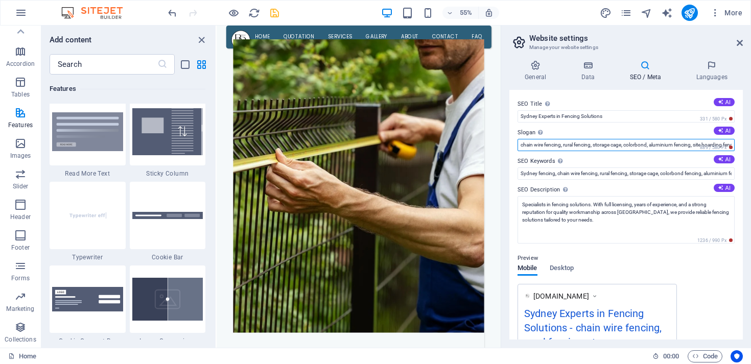
click at [643, 147] on input "chain wire fencing, rural fencing, storage cage, colorbond, aluminium fencing, …" at bounding box center [626, 145] width 217 height 12
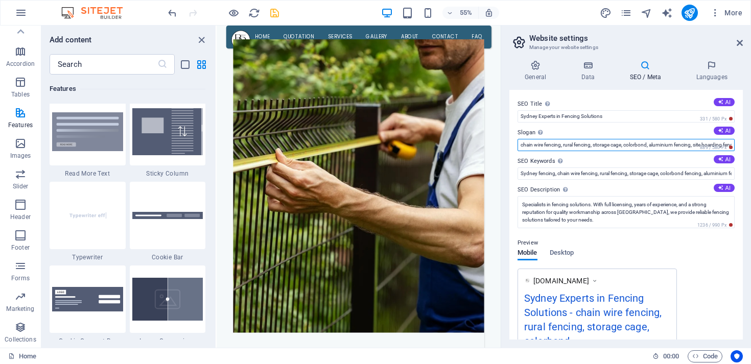
click at [643, 147] on input "chain wire fencing, rural fencing, storage cage, colorbond, aluminium fencing, …" at bounding box center [626, 145] width 217 height 12
click at [671, 145] on input "chain wire fencing, rural fencing, storage cage,, aluminium fencing, site hoard…" at bounding box center [626, 145] width 217 height 12
paste input "colorbond"
click at [673, 147] on input "chain wire fencing, rural fencing, storage cage,, aluminium fencing, colorbond …" at bounding box center [626, 145] width 217 height 12
click at [627, 147] on input "chain wire fencing, rural fencing, storage cage,, aluminium fencing, security f…" at bounding box center [626, 145] width 217 height 12
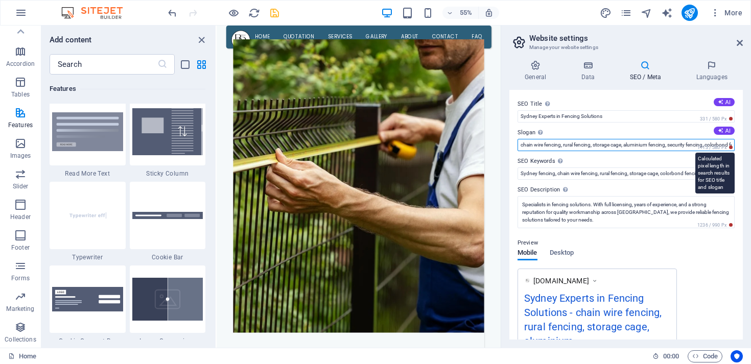
type input "chain wire fencing, rural fencing, storage cage, aluminium fencing, security fe…"
click at [701, 146] on span "1113 / 580 Px" at bounding box center [714, 147] width 39 height 7
click at [703, 144] on span "1113 / 580 Px" at bounding box center [714, 147] width 39 height 7
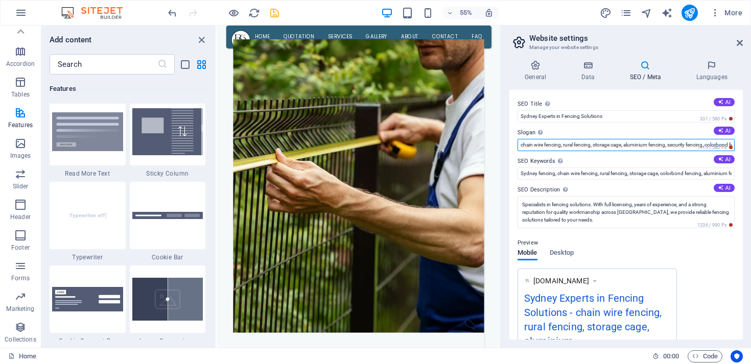
click at [690, 145] on input "chain wire fencing, rural fencing, storage cage, aluminium fencing, security fe…" at bounding box center [626, 145] width 217 height 12
drag, startPoint x: 600, startPoint y: 146, endPoint x: 680, endPoint y: 142, distance: 80.3
click at [680, 142] on input "chain wire fencing, rural fencing, storage cage, aluminium fencing, security fe…" at bounding box center [626, 145] width 217 height 12
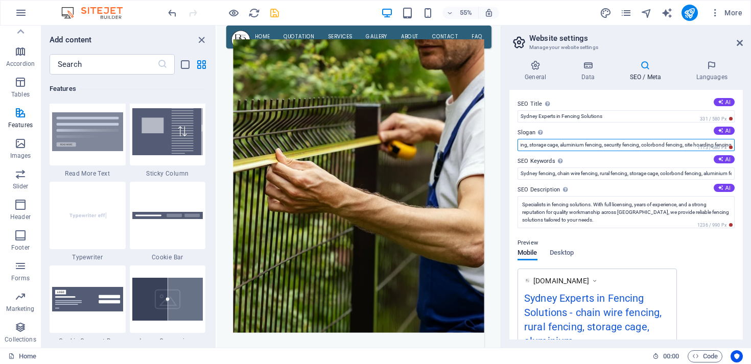
drag, startPoint x: 556, startPoint y: 146, endPoint x: 680, endPoint y: 143, distance: 124.2
click at [680, 143] on input "chain wire fencing, rural fencing, storage cage, aluminium fencing, security fe…" at bounding box center [626, 145] width 217 height 12
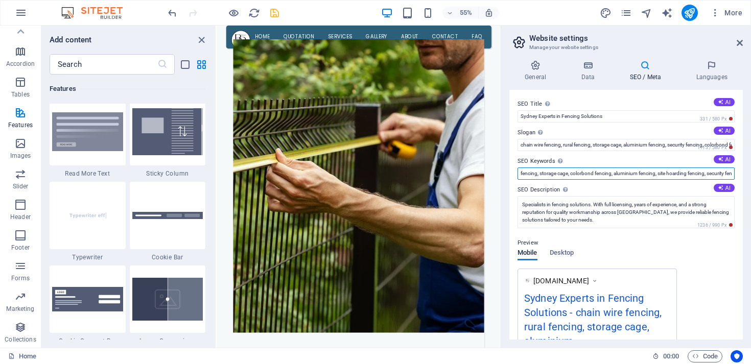
scroll to position [0, 108]
drag, startPoint x: 664, startPoint y: 176, endPoint x: 641, endPoint y: 179, distance: 23.2
click at [641, 179] on input "Sydney fencing, chain wire fencing, rural fencing, storage cage, colorbond fenc…" at bounding box center [626, 174] width 217 height 12
paste input "aluminium fencing, security fencing, colorbond fencing"
type input "Sydney fencing, chain wire fencing, rural fencing, storage cage, aluminium fenc…"
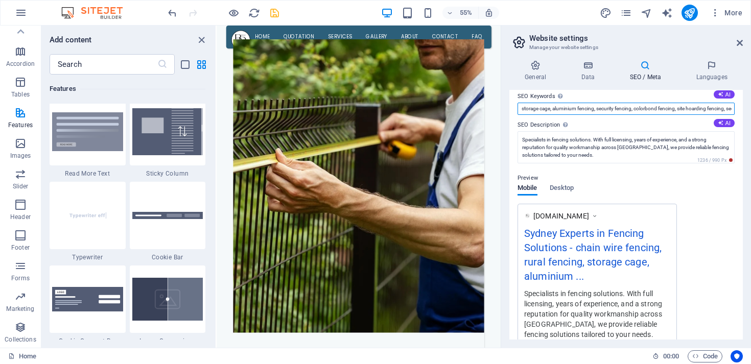
scroll to position [0, 0]
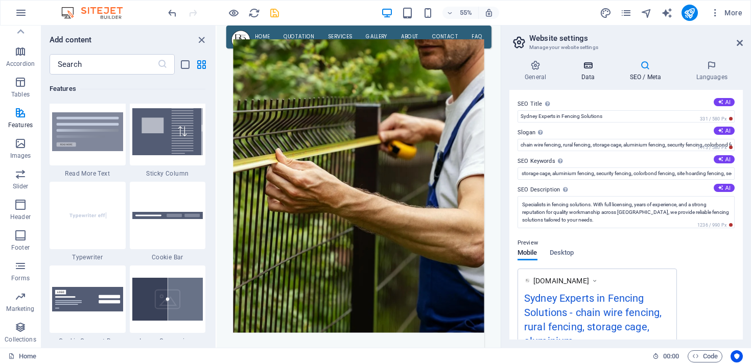
click at [592, 65] on icon at bounding box center [588, 65] width 44 height 10
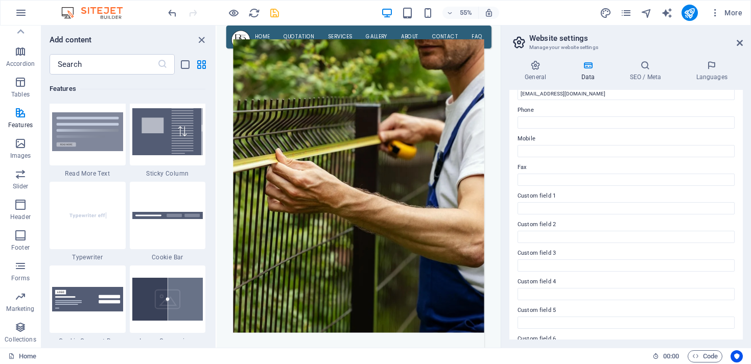
scroll to position [241, 0]
click at [649, 75] on h4 "SEO / Meta" at bounding box center [647, 70] width 66 height 21
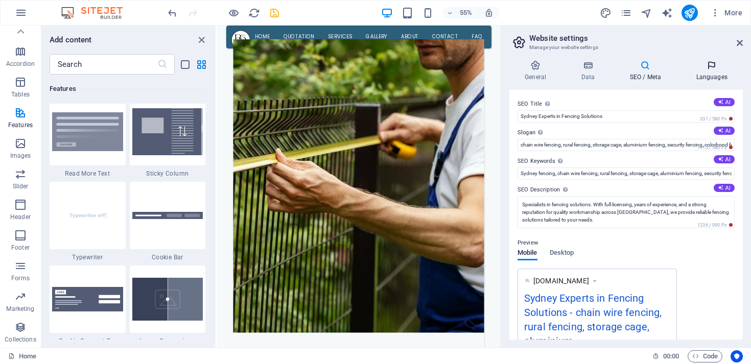
click at [709, 66] on icon at bounding box center [712, 65] width 62 height 10
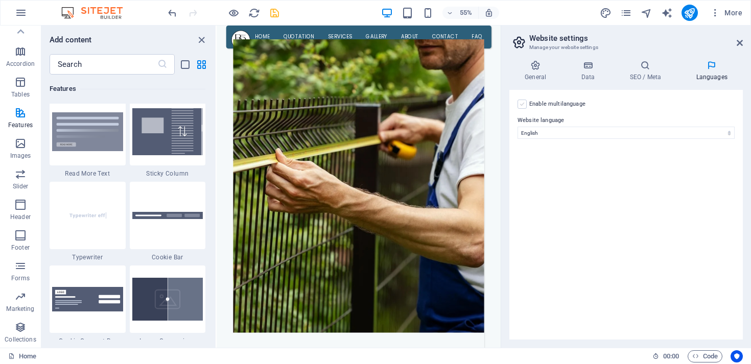
click at [523, 104] on label at bounding box center [522, 104] width 9 height 9
click at [0, 0] on input "Enable multilanguage To disable multilanguage delete all languages until only o…" at bounding box center [0, 0] width 0 height 0
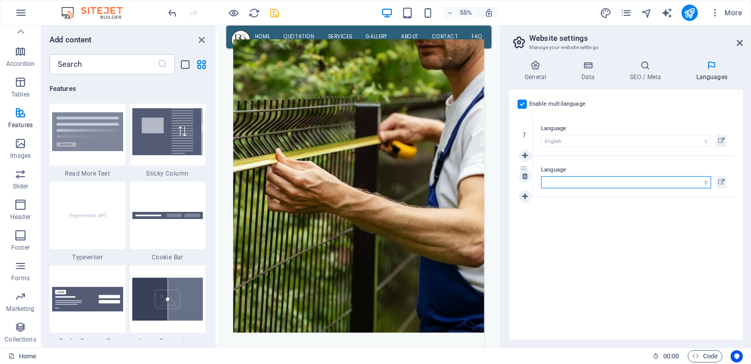
click at [573, 183] on select "Abkhazian Afar Afrikaans Akan Albanian Amharic Arabic Aragonese Armenian Assame…" at bounding box center [626, 182] width 170 height 12
select select "30"
click at [541, 176] on select "Abkhazian Afar Afrikaans Akan Albanian Amharic Arabic Aragonese Armenian Assame…" at bounding box center [626, 182] width 170 height 12
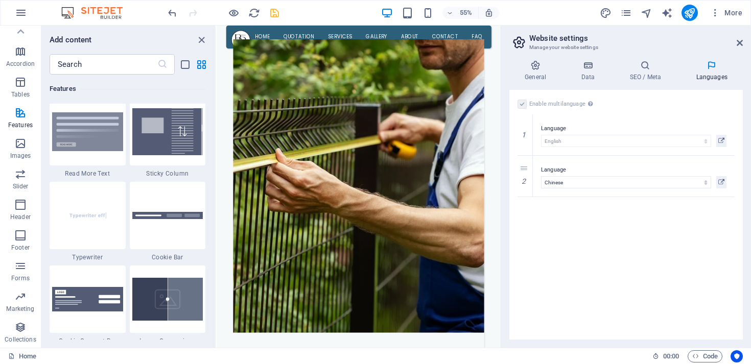
click at [575, 266] on div "Enable multilanguage To disable multilanguage delete all languages until only o…" at bounding box center [625, 215] width 233 height 250
click at [651, 72] on h4 "SEO / Meta" at bounding box center [647, 70] width 66 height 21
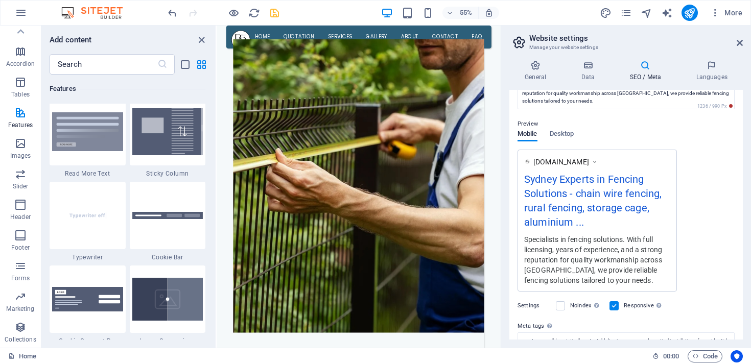
scroll to position [209, 0]
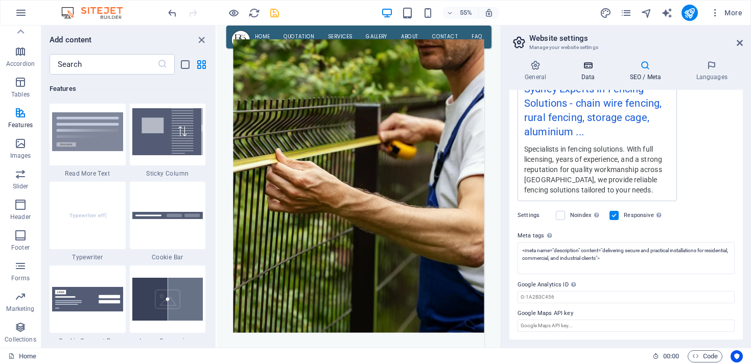
click at [588, 75] on h4 "Data" at bounding box center [590, 70] width 49 height 21
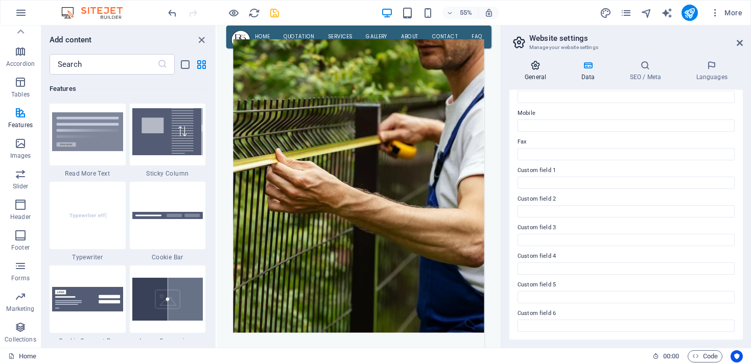
click at [535, 72] on h4 "General" at bounding box center [537, 70] width 56 height 21
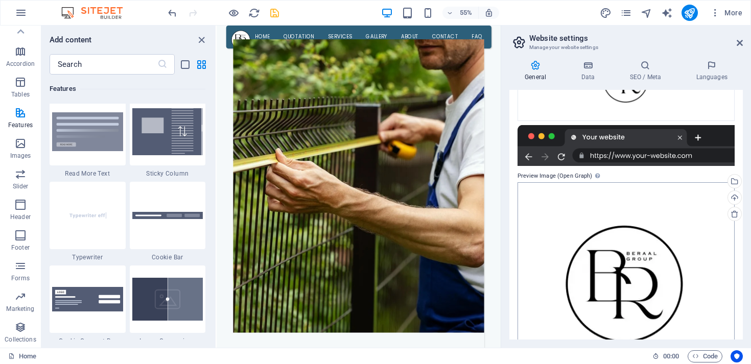
scroll to position [252, 0]
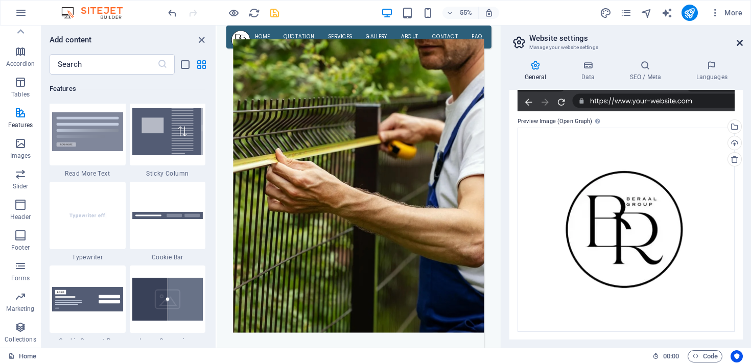
click at [738, 42] on icon at bounding box center [740, 43] width 6 height 8
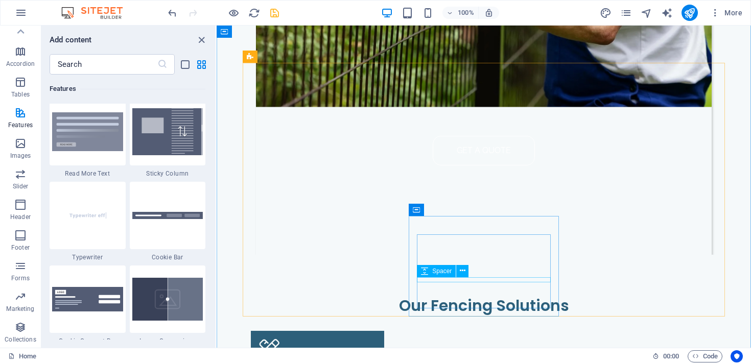
scroll to position [356, 0]
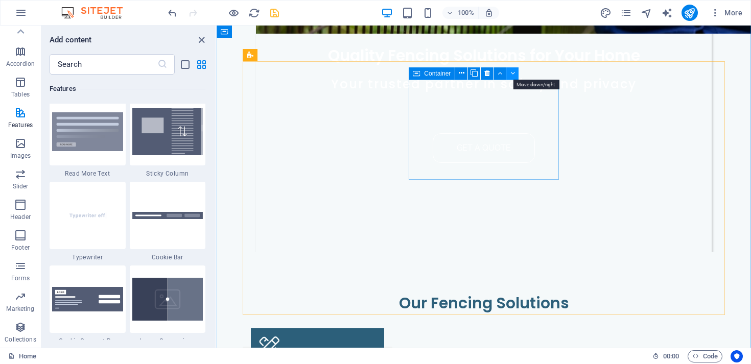
click at [511, 71] on icon at bounding box center [512, 73] width 5 height 11
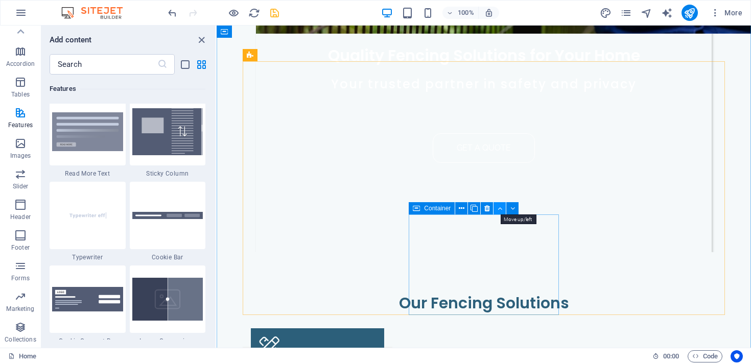
click at [502, 209] on button at bounding box center [500, 208] width 12 height 12
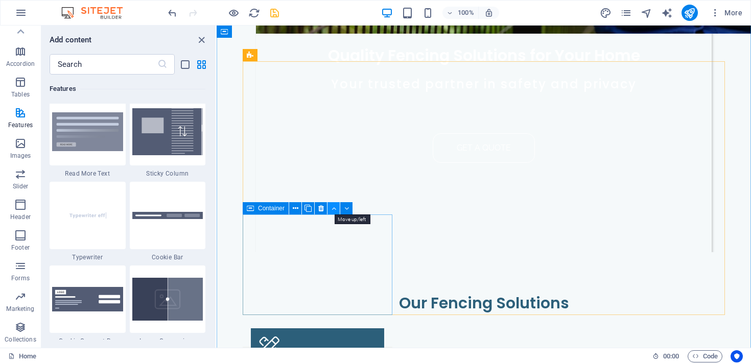
click at [335, 207] on icon at bounding box center [334, 208] width 5 height 11
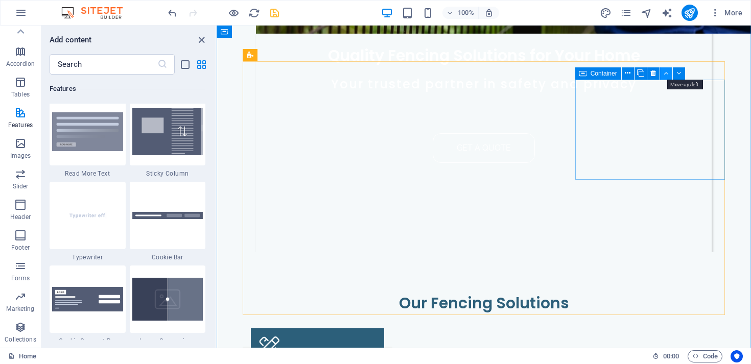
click at [668, 74] on icon at bounding box center [666, 73] width 5 height 11
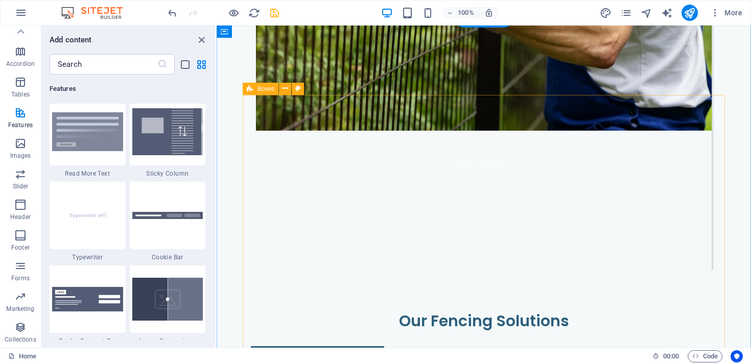
scroll to position [302, 0]
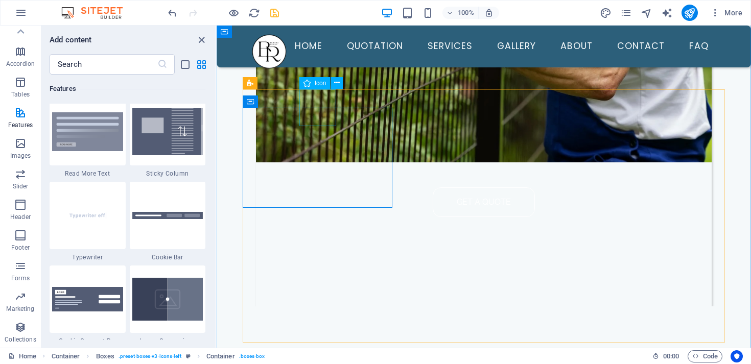
click at [309, 101] on icon at bounding box center [307, 101] width 7 height 11
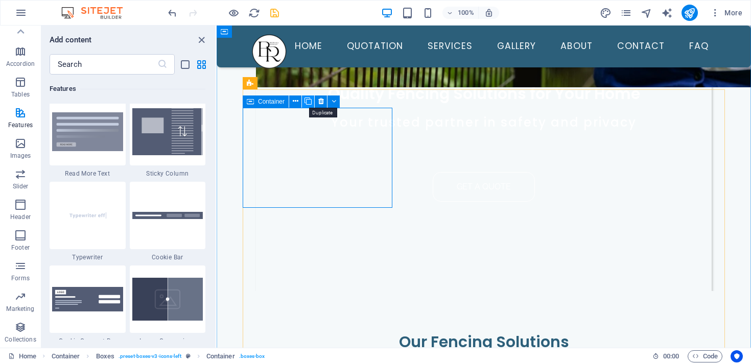
click at [306, 98] on icon at bounding box center [307, 101] width 7 height 11
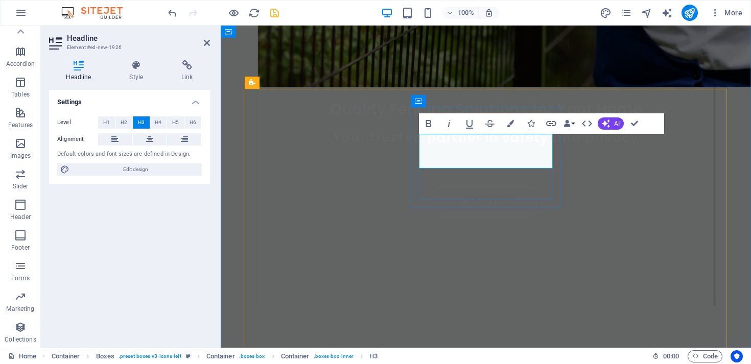
scroll to position [328, 0]
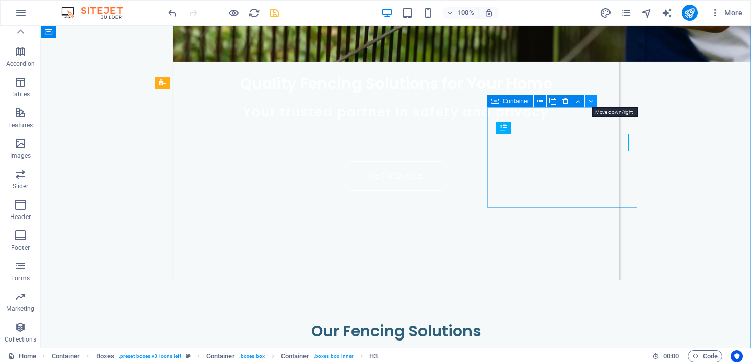
click at [590, 103] on icon at bounding box center [591, 101] width 5 height 11
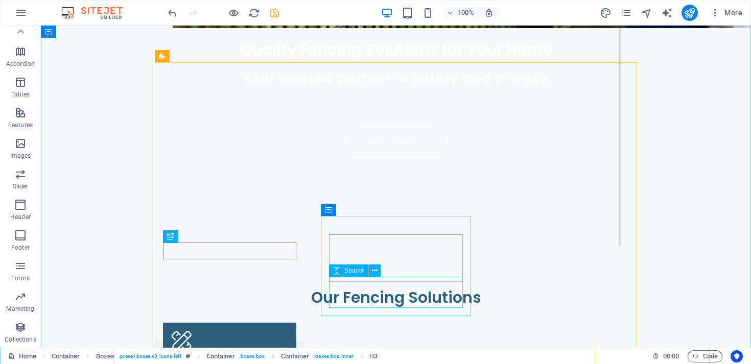
scroll to position [353, 0]
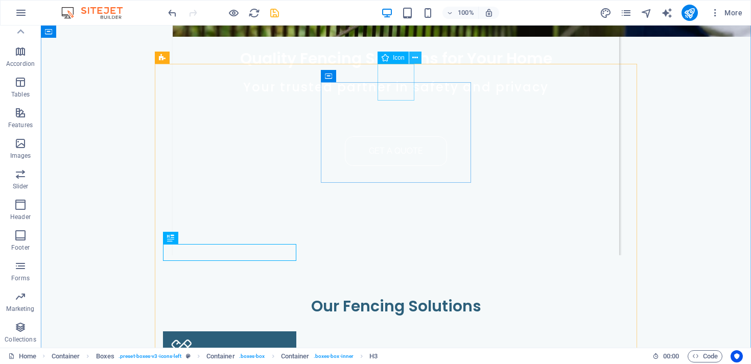
click at [416, 57] on icon at bounding box center [415, 58] width 6 height 11
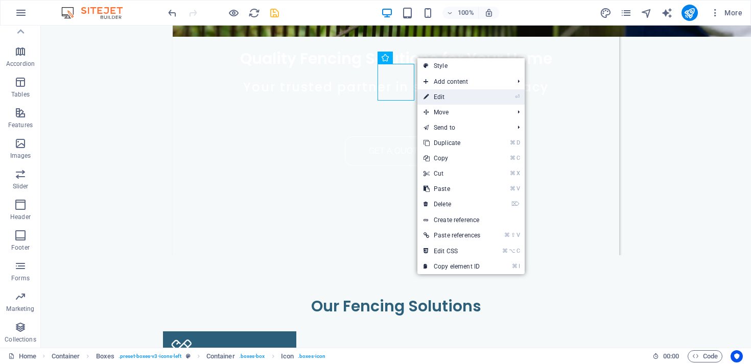
click at [437, 94] on link "⏎ Edit" at bounding box center [451, 96] width 69 height 15
select select "xMidYMid"
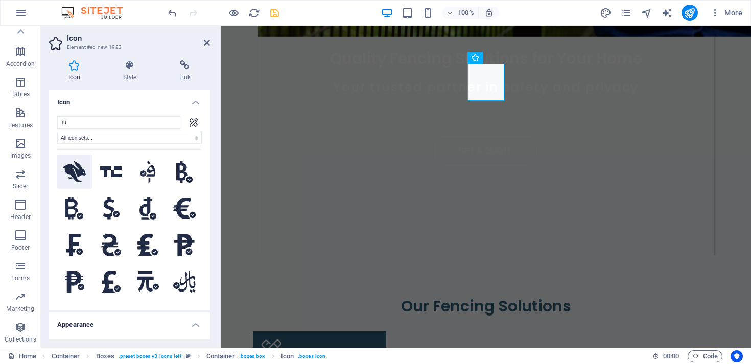
type input "ru"
click at [76, 175] on icon at bounding box center [74, 171] width 22 height 21
click at [323, 332] on figure at bounding box center [319, 350] width 133 height 37
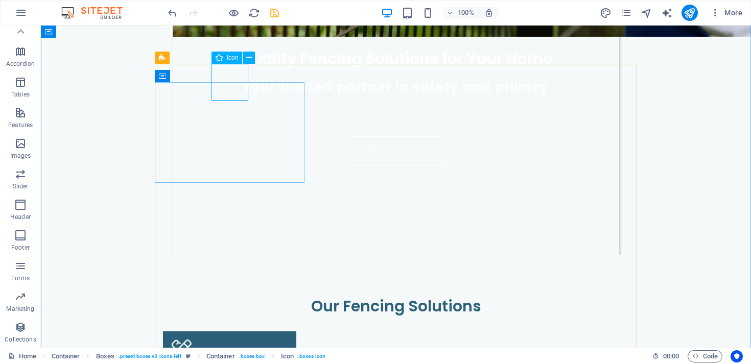
click at [234, 332] on figure at bounding box center [229, 350] width 133 height 37
select select "xMidYMid"
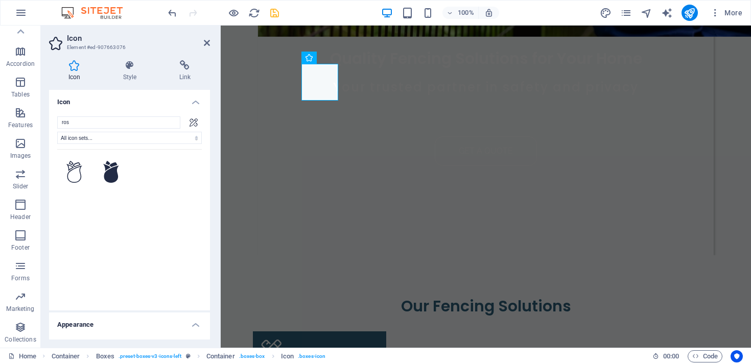
type input "ro"
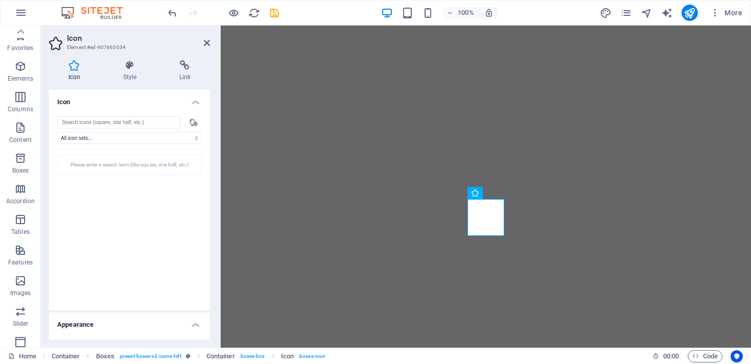
select select "xMidYMid"
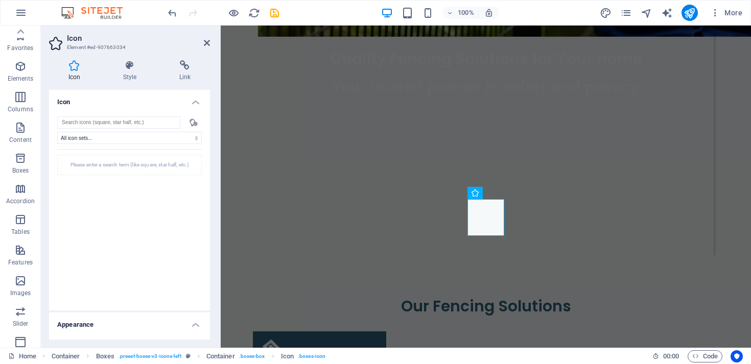
scroll to position [137, 0]
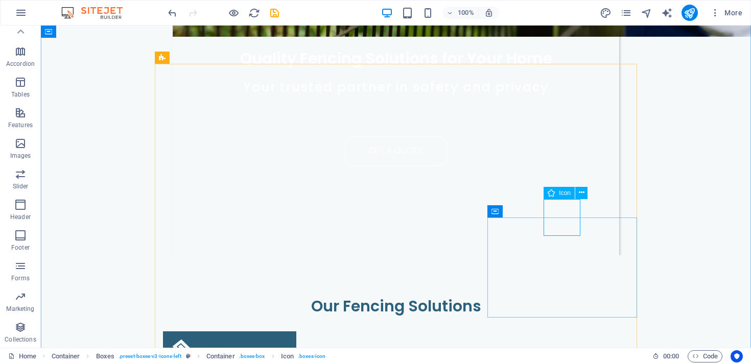
select select "xMidYMid"
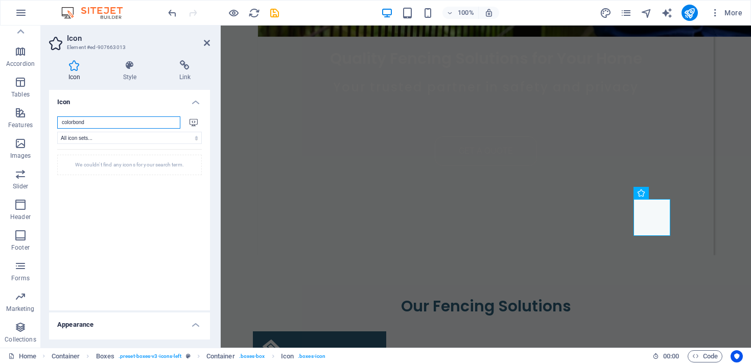
click at [76, 120] on input "colorbond" at bounding box center [118, 122] width 123 height 12
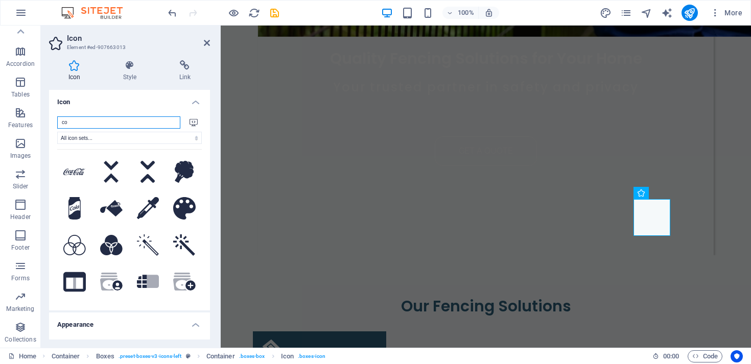
type input "c"
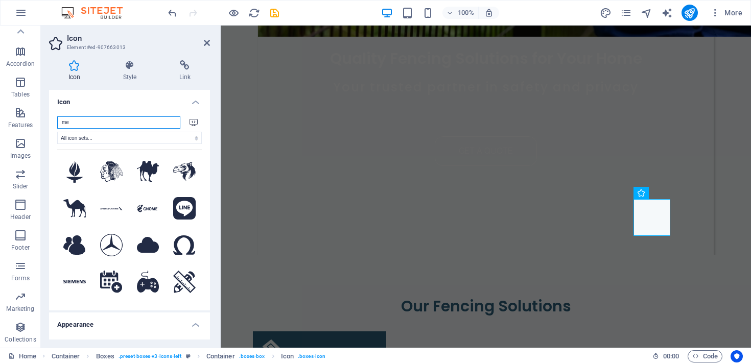
type input "m"
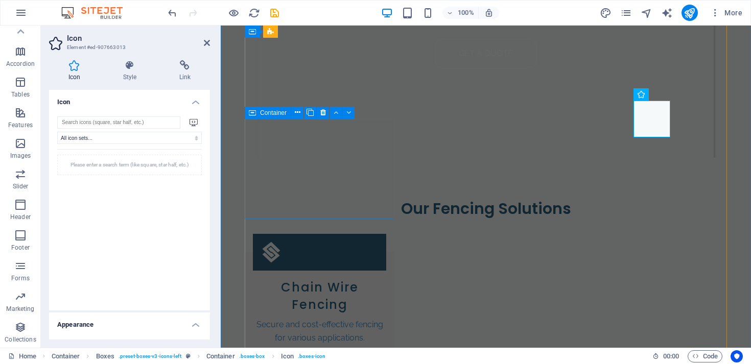
scroll to position [453, 0]
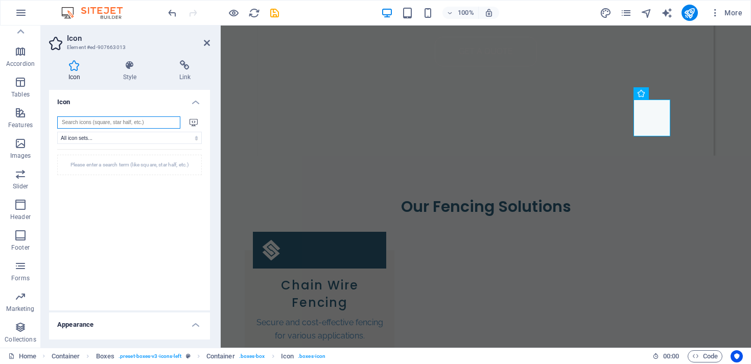
click at [85, 124] on input "search" at bounding box center [118, 122] width 123 height 12
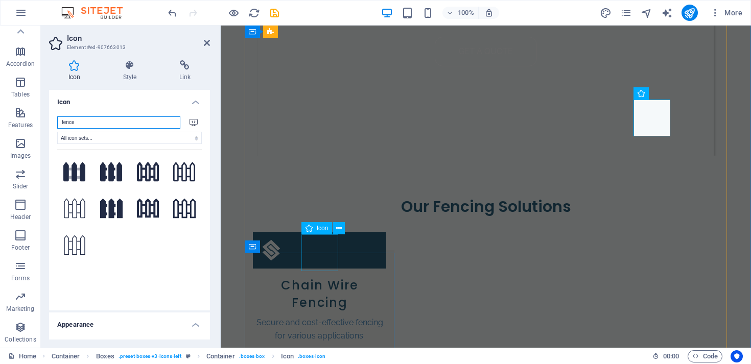
type input "fence"
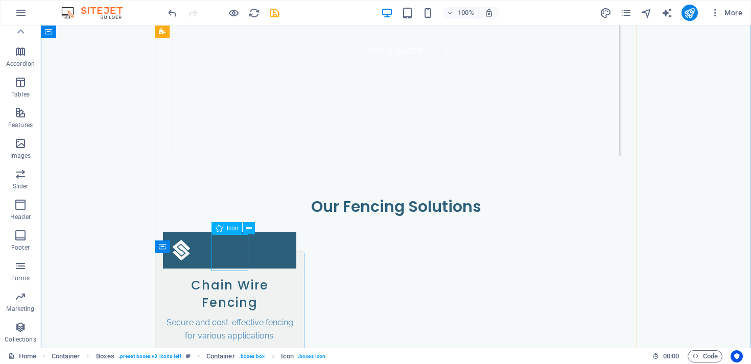
select select "xMidYMid"
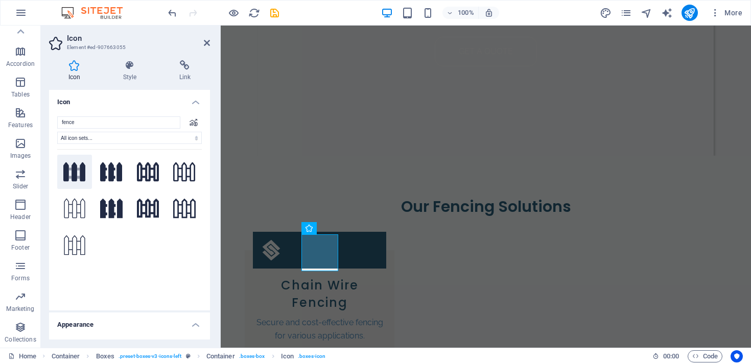
type input "fence"
click at [77, 170] on icon at bounding box center [74, 173] width 11 height 11
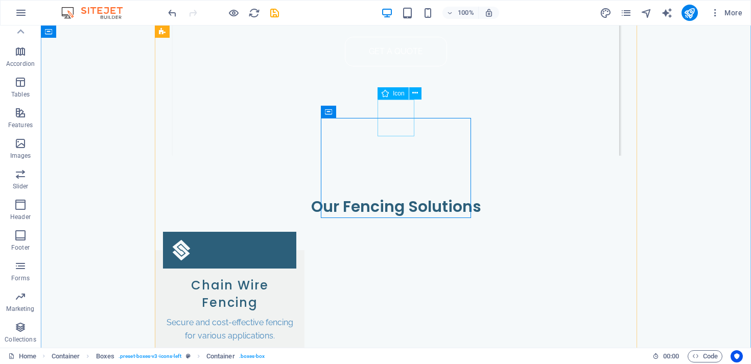
select select "xMidYMid"
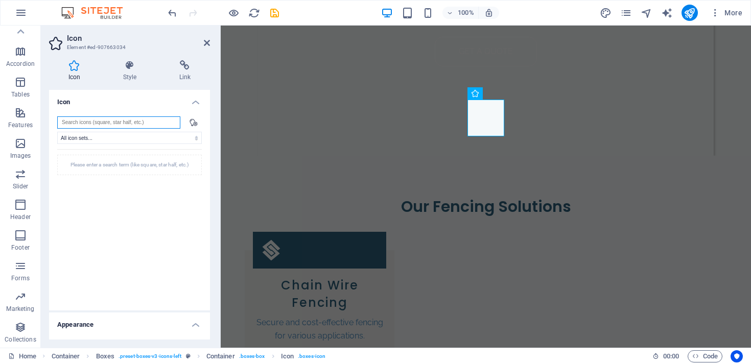
click at [103, 123] on input "search" at bounding box center [118, 122] width 123 height 12
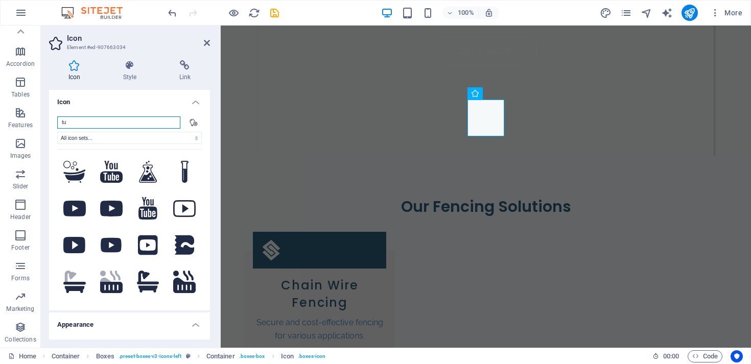
type input "t"
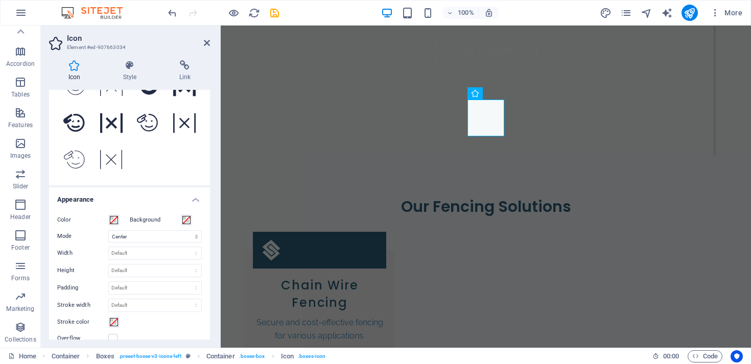
scroll to position [0, 0]
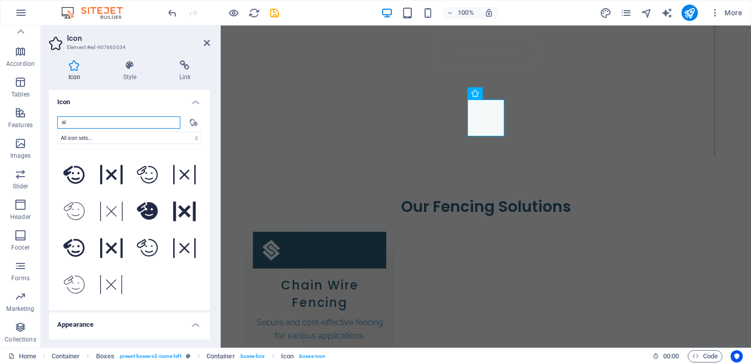
type input "a"
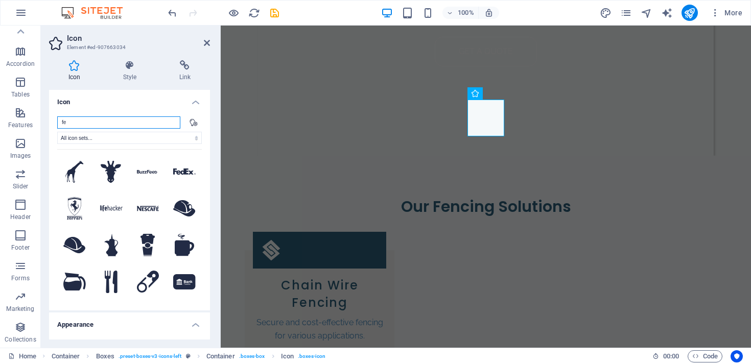
type input "f"
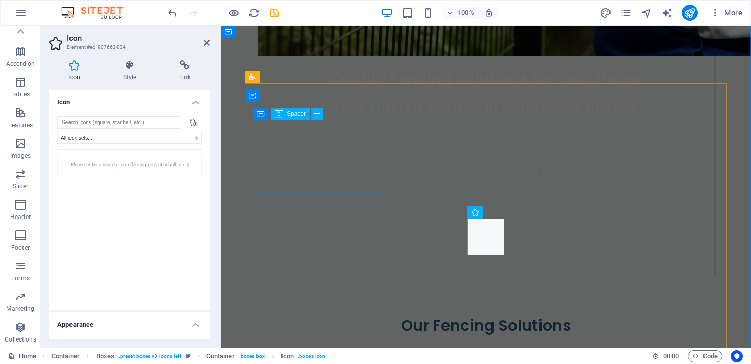
scroll to position [452, 0]
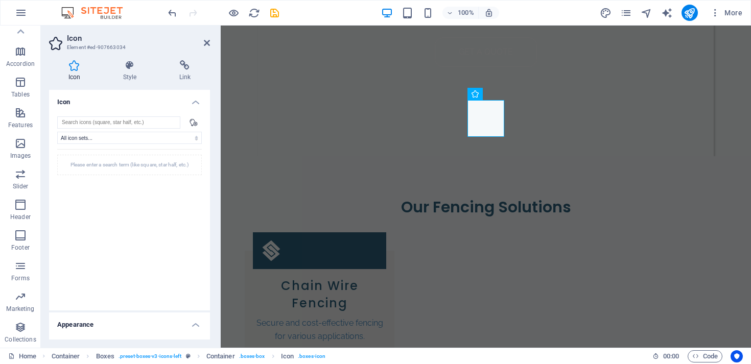
click at [68, 130] on div "All icon sets... IcoFont Ionicons FontAwesome Brands FontAwesome Duotone FontAw…" at bounding box center [129, 209] width 145 height 186
click at [76, 126] on input "search" at bounding box center [118, 122] width 123 height 12
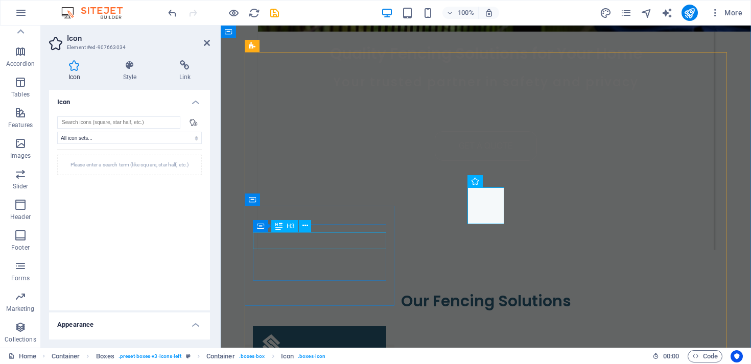
scroll to position [458, 0]
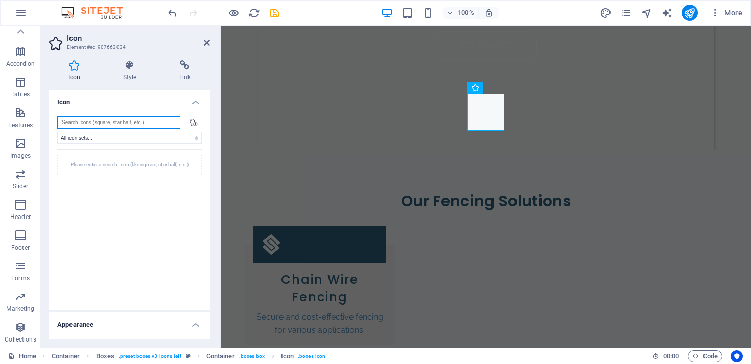
click at [98, 121] on input "search" at bounding box center [118, 122] width 123 height 12
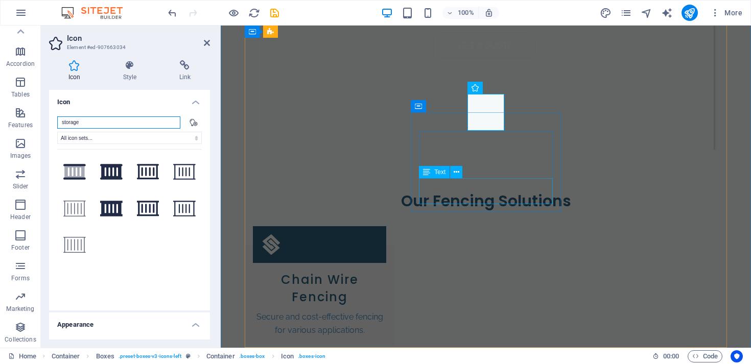
type input "storage"
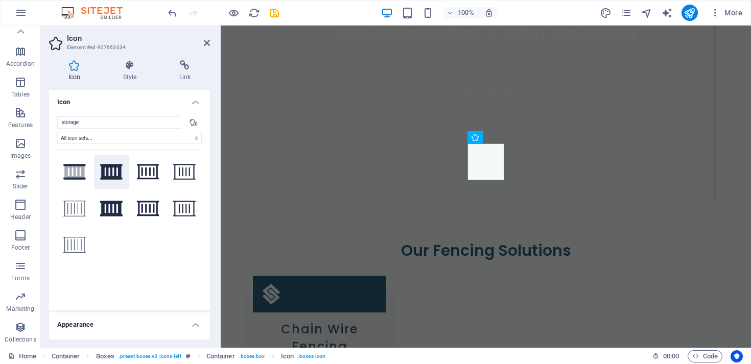
click at [115, 173] on icon at bounding box center [111, 172] width 22 height 18
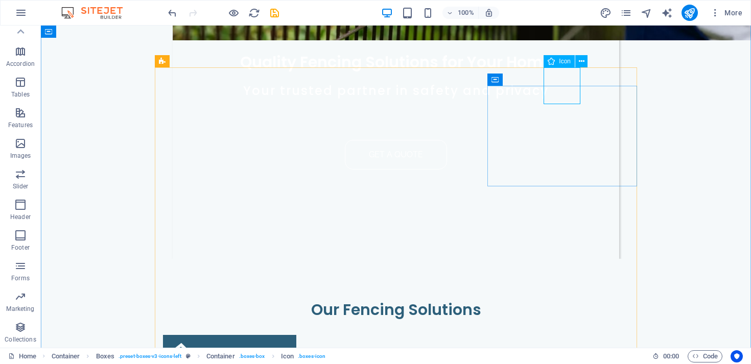
select select "xMidYMid"
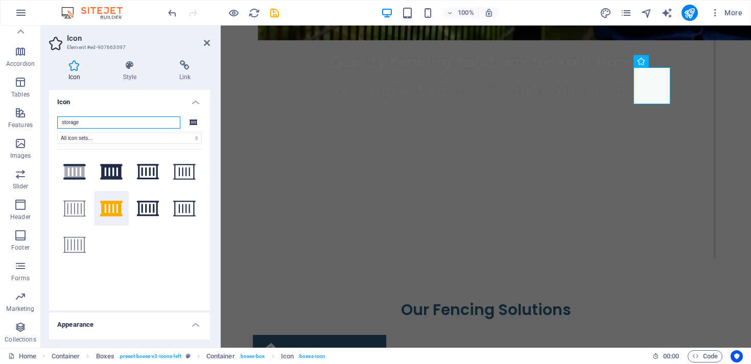
click at [68, 123] on input "storage" at bounding box center [118, 122] width 123 height 12
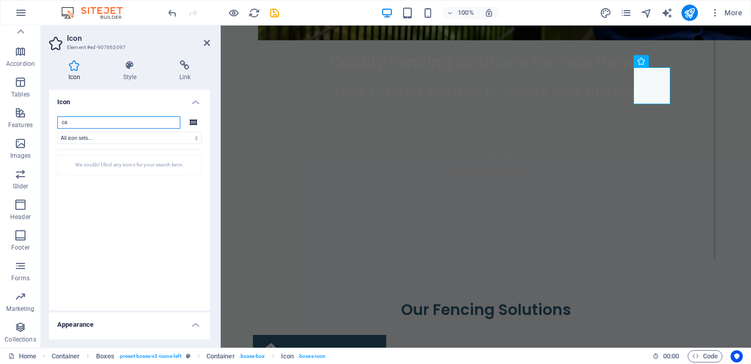
type input "c"
click at [69, 127] on input "linjk" at bounding box center [118, 122] width 123 height 12
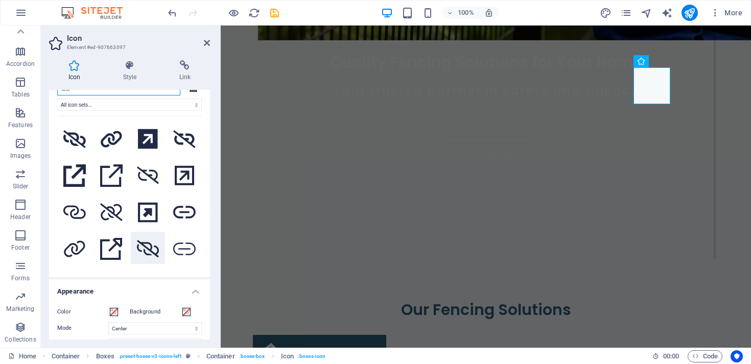
scroll to position [619, 0]
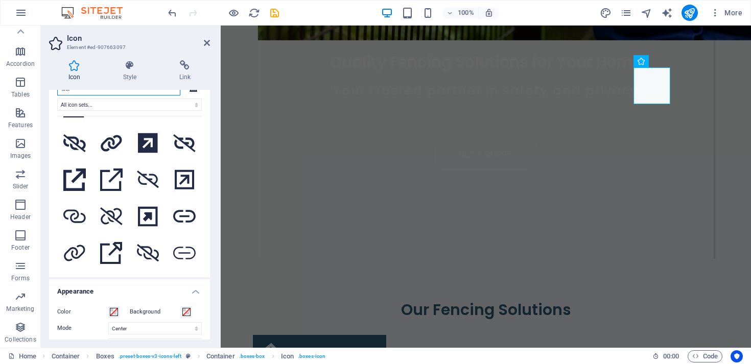
type input "link"
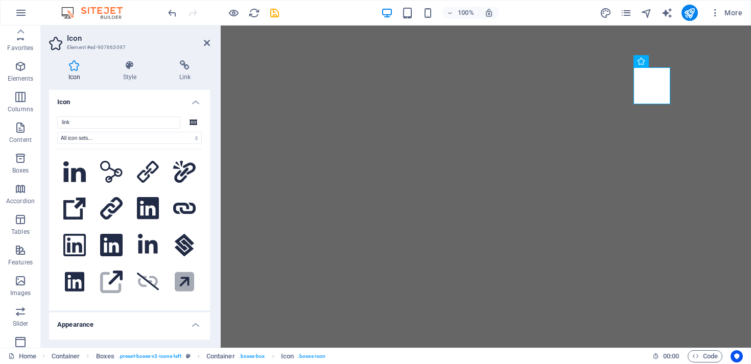
select select "xMidYMid"
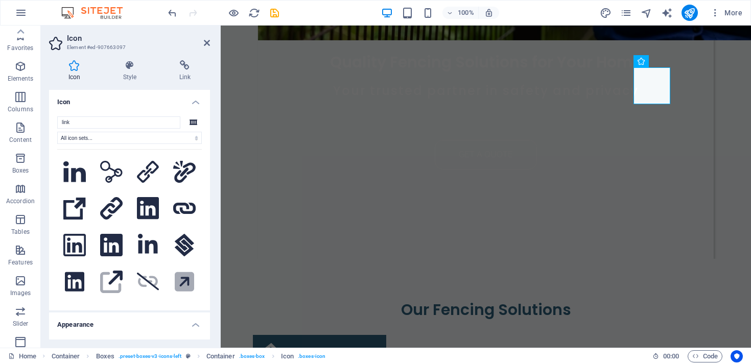
scroll to position [619, 0]
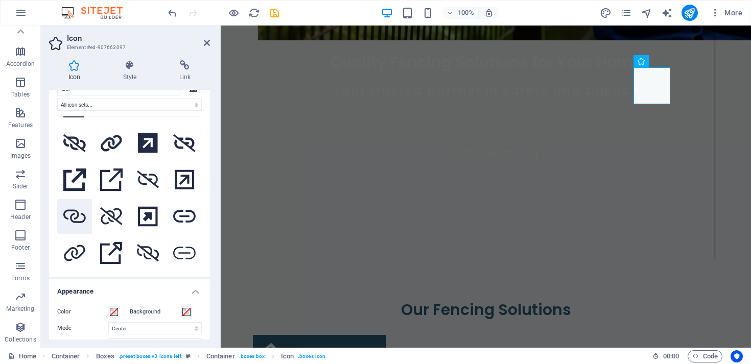
click at [72, 207] on icon at bounding box center [74, 216] width 22 height 18
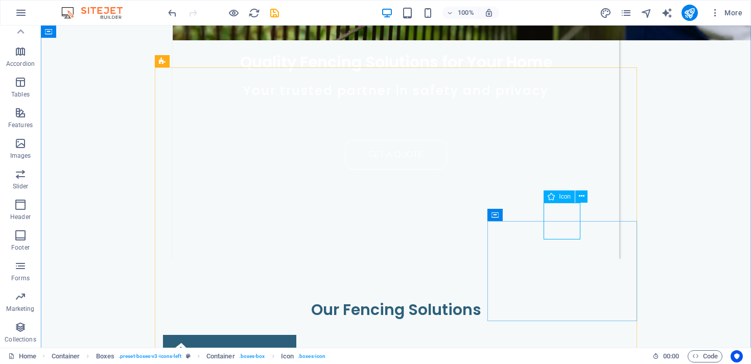
select select "xMidYMid"
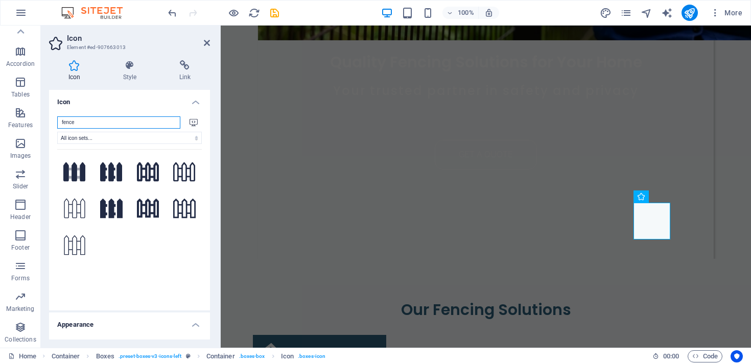
click at [71, 124] on input "fence" at bounding box center [118, 122] width 123 height 12
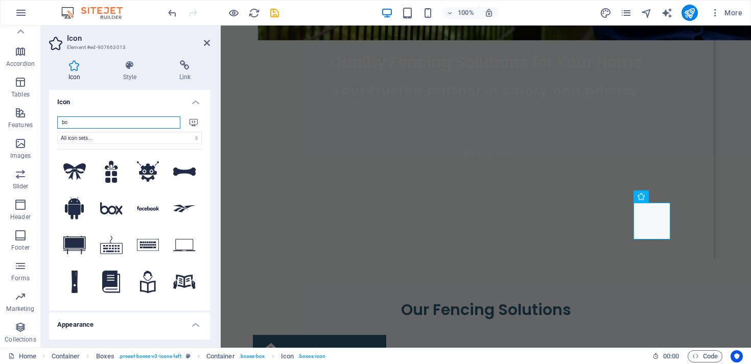
type input "b"
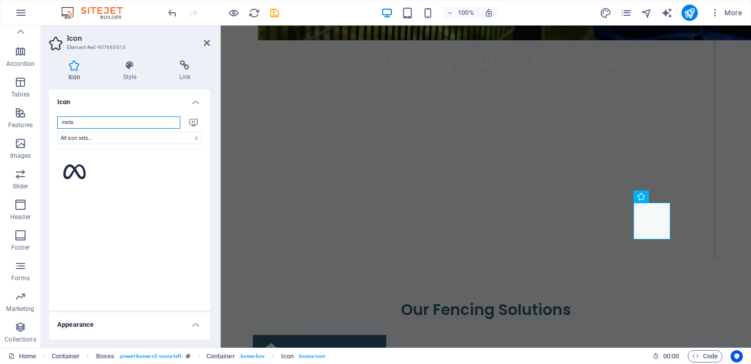
click at [67, 121] on input "meta" at bounding box center [118, 122] width 123 height 12
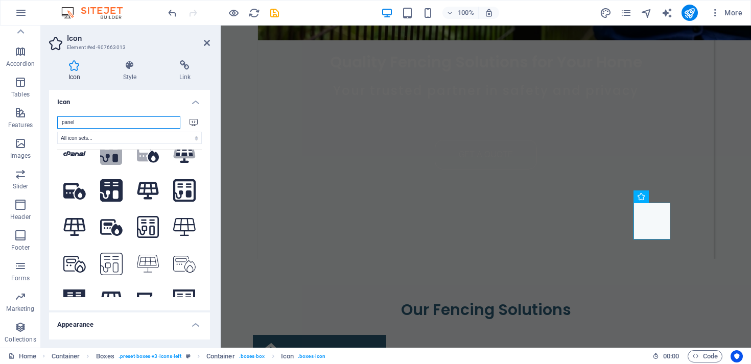
scroll to position [0, 0]
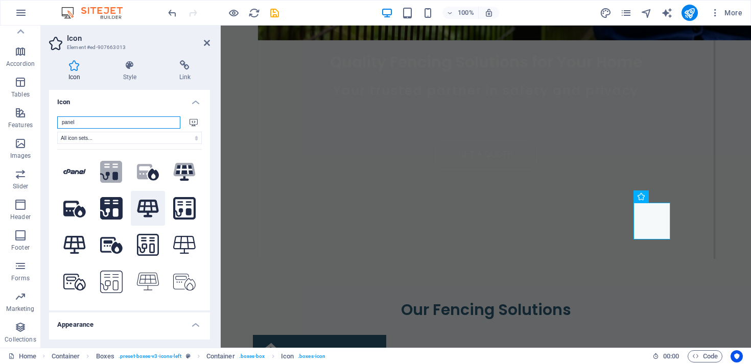
type input "panel"
click at [145, 204] on icon at bounding box center [148, 209] width 22 height 18
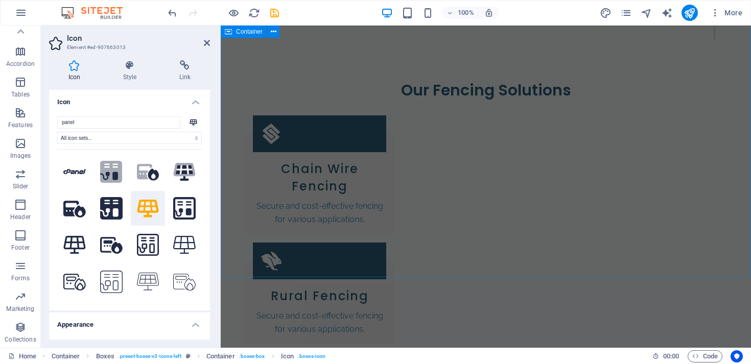
scroll to position [570, 0]
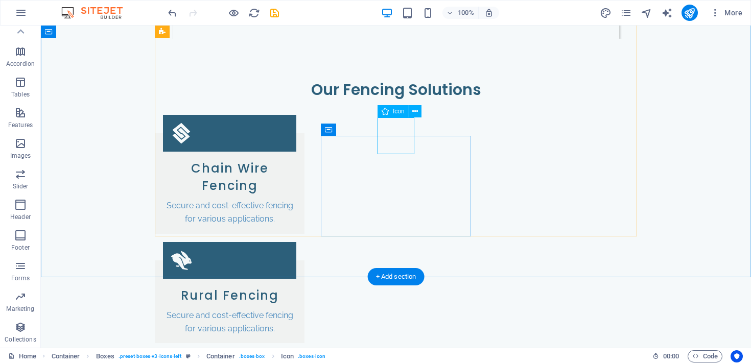
select select "xMidYMid"
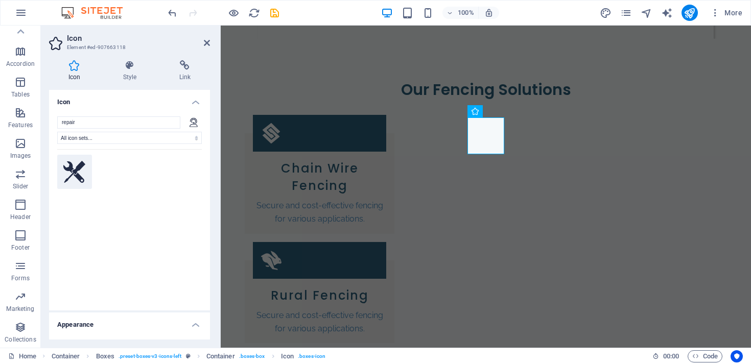
type input "repair"
click at [75, 178] on icon at bounding box center [74, 172] width 22 height 22
click at [206, 42] on icon at bounding box center [207, 43] width 6 height 8
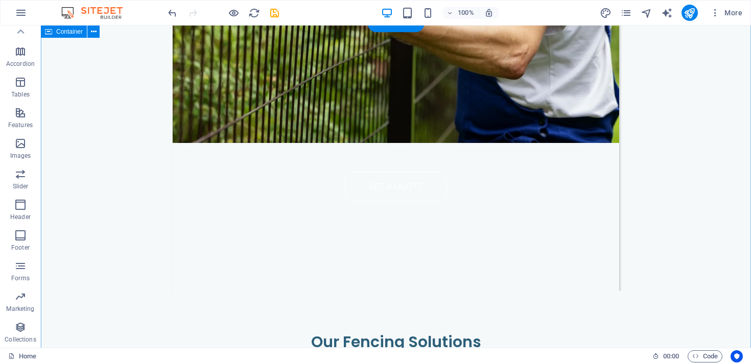
scroll to position [316, 0]
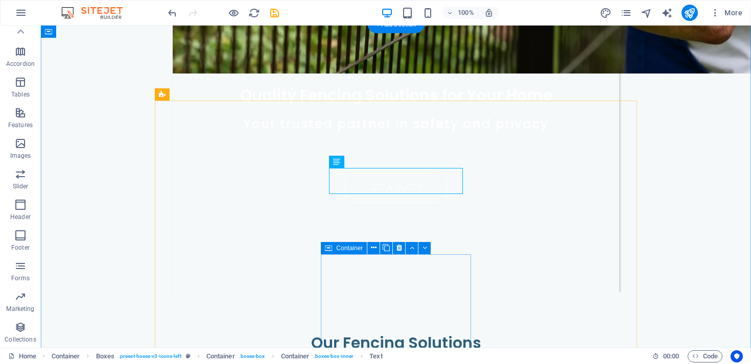
scroll to position [366, 0]
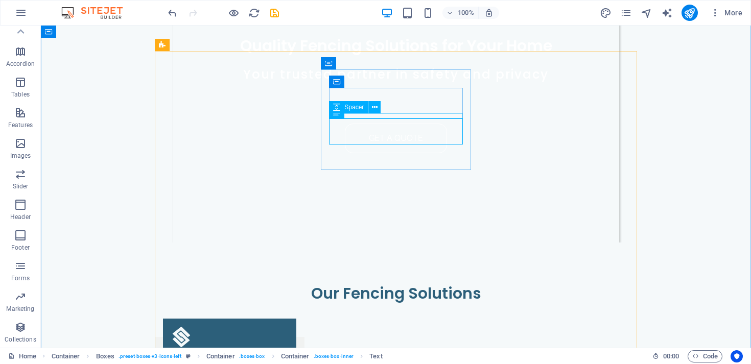
click at [372, 110] on icon at bounding box center [375, 107] width 6 height 11
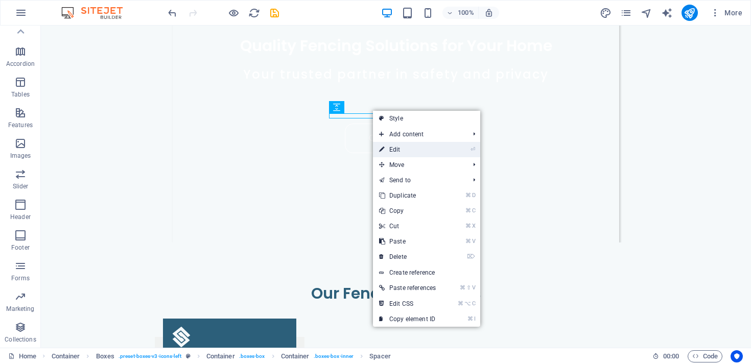
click at [426, 148] on link "⏎ Edit" at bounding box center [407, 149] width 69 height 15
select select "px"
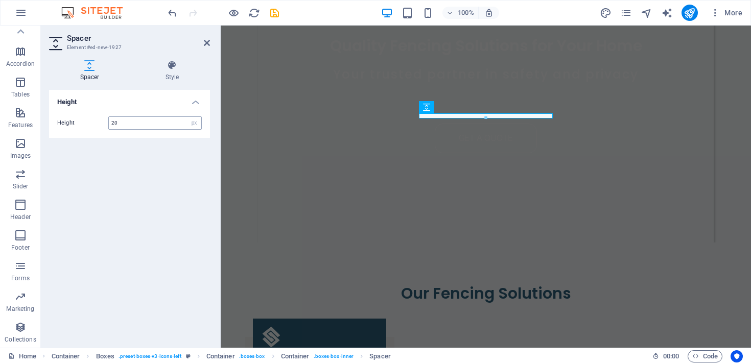
type input "20"
click at [157, 226] on div "Height Height 20 px rem vh vw" at bounding box center [129, 215] width 161 height 250
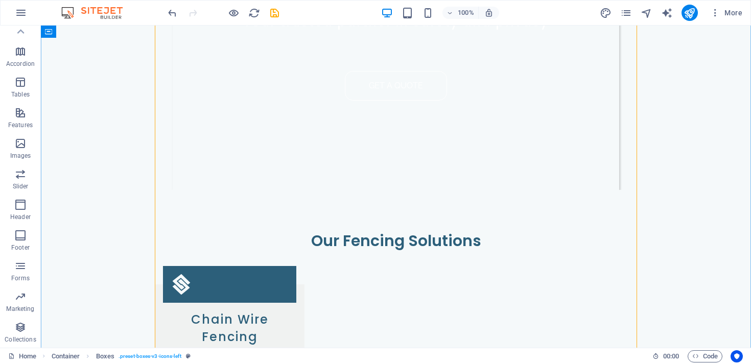
scroll to position [419, 0]
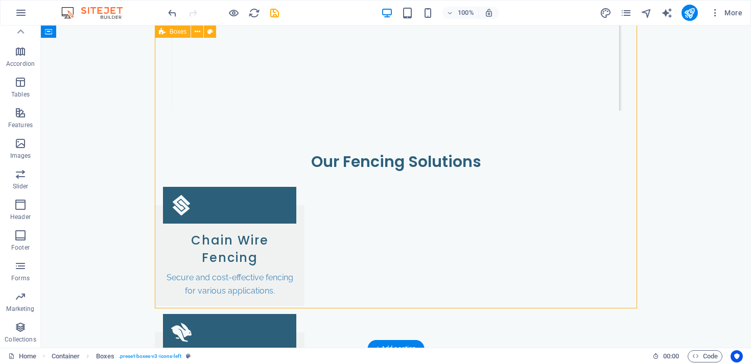
scroll to position [499, 0]
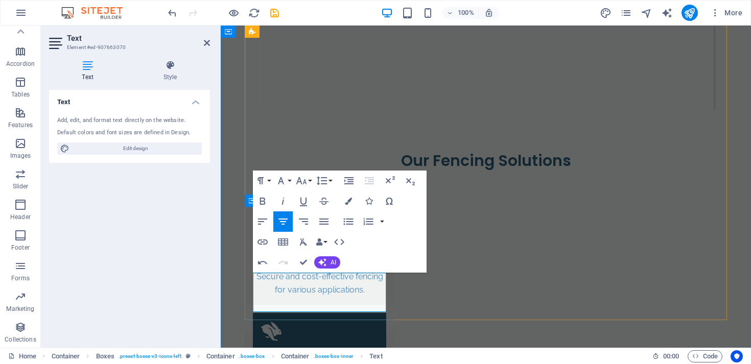
drag, startPoint x: 366, startPoint y: 294, endPoint x: 246, endPoint y: 282, distance: 120.2
click at [261, 203] on icon "button" at bounding box center [262, 201] width 12 height 12
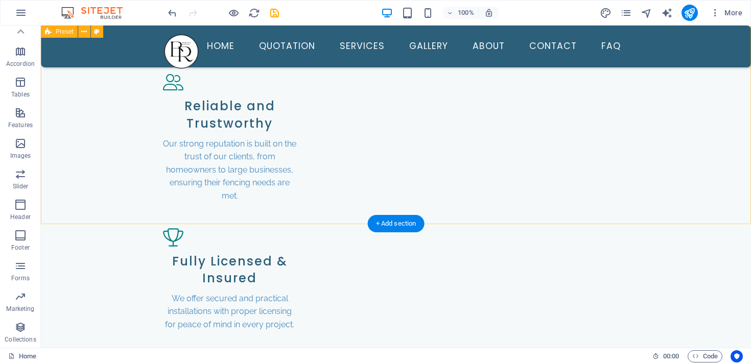
scroll to position [1891, 0]
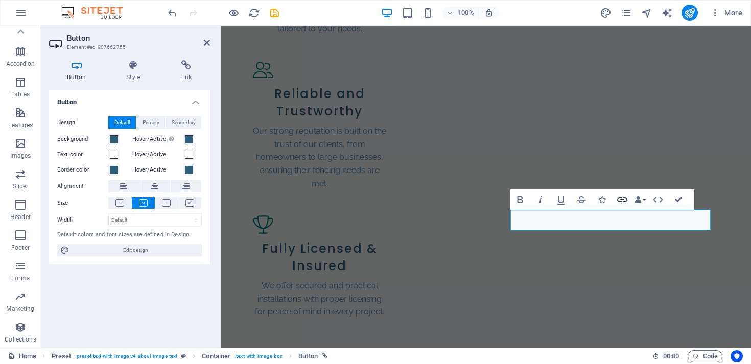
click at [620, 199] on icon "button" at bounding box center [622, 199] width 10 height 5
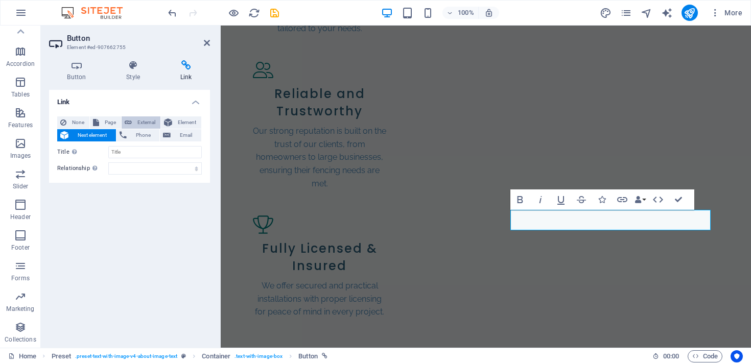
click at [148, 118] on span "External" at bounding box center [146, 122] width 22 height 12
select select "blank"
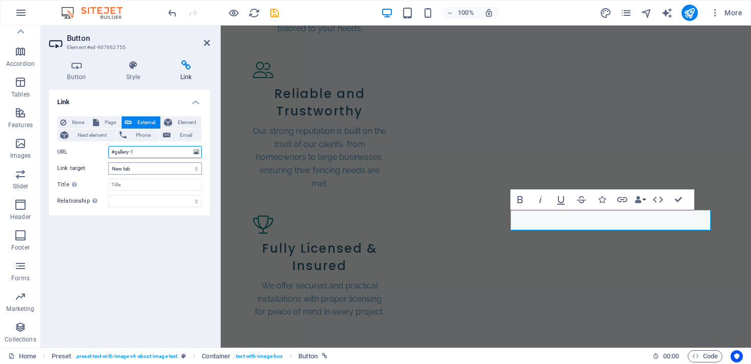
type input "#gallery-1"
click at [158, 168] on select "New tab Same tab Overlay" at bounding box center [154, 168] width 93 height 12
select select
click at [108, 162] on select "New tab Same tab Overlay" at bounding box center [154, 168] width 93 height 12
click at [204, 40] on icon at bounding box center [207, 43] width 6 height 8
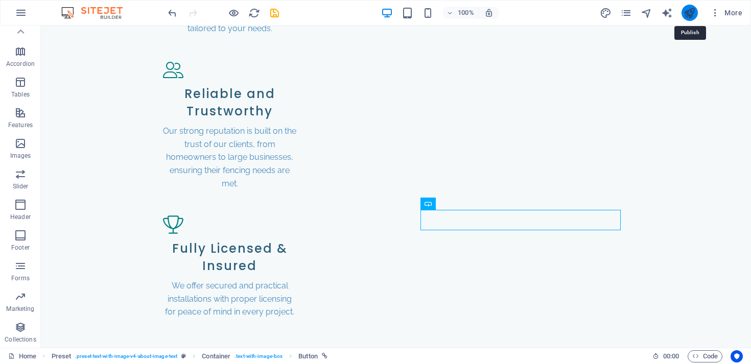
click at [693, 14] on icon "publish" at bounding box center [690, 13] width 12 height 12
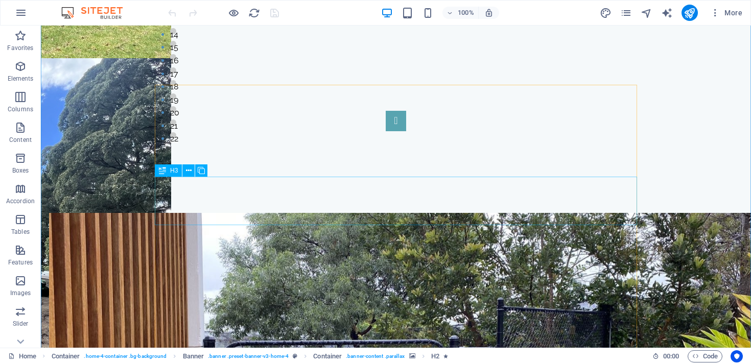
scroll to position [2654, 0]
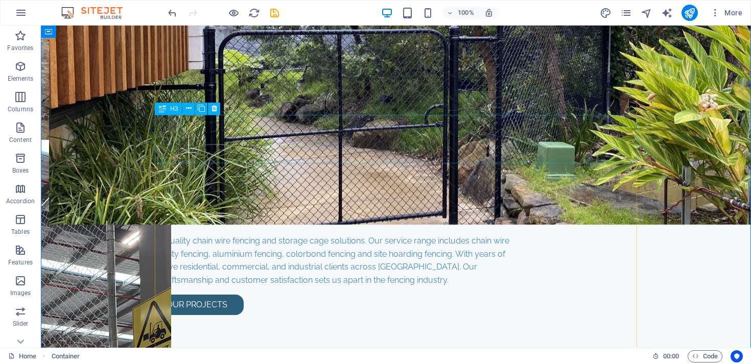
scroll to position [2967, 0]
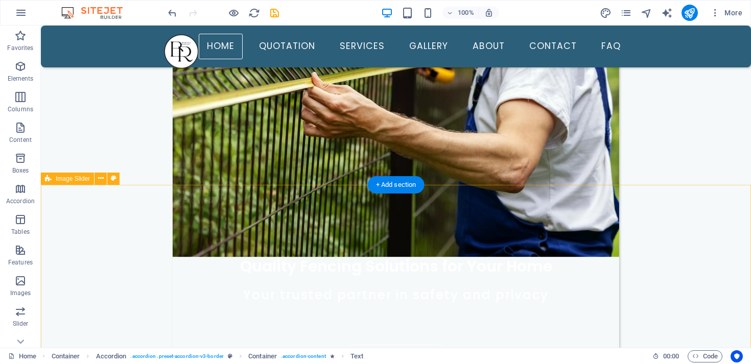
scroll to position [0, 0]
